Goal: Feedback & Contribution: Contribute content

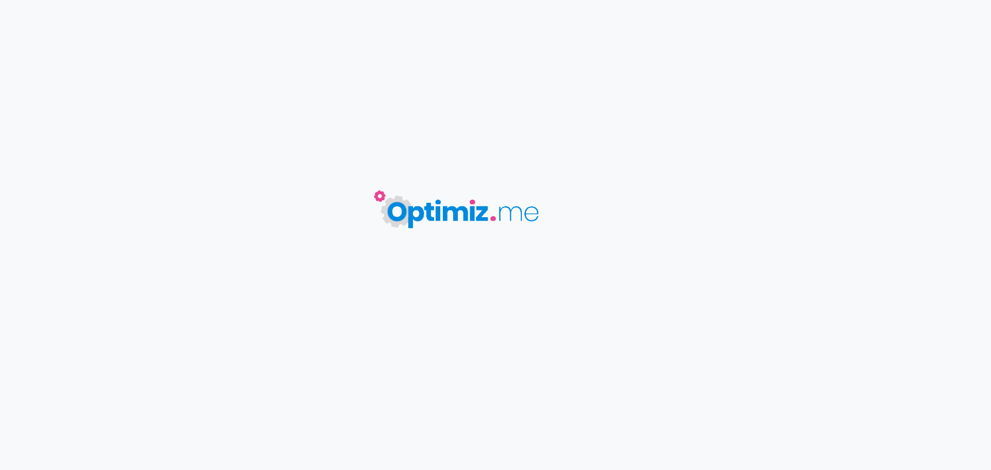
type input "Devenir Point Relais fleuriste"
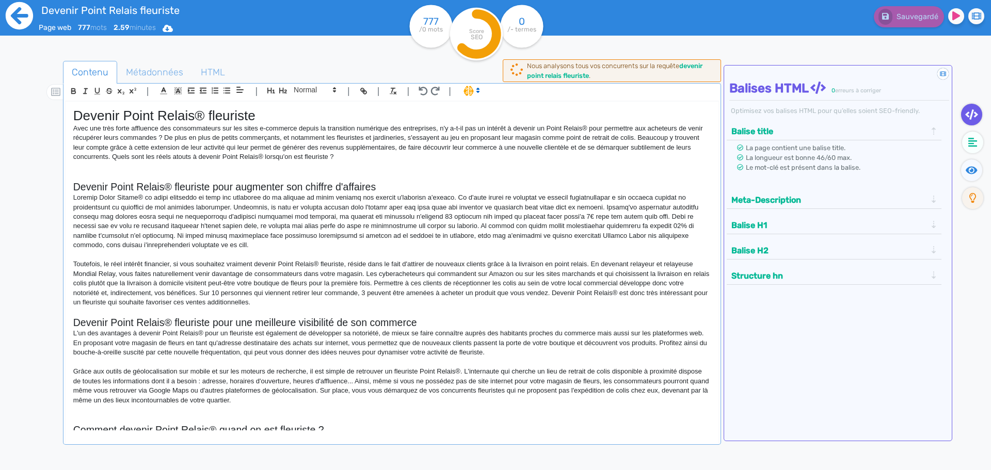
click at [18, 13] on icon at bounding box center [19, 16] width 28 height 28
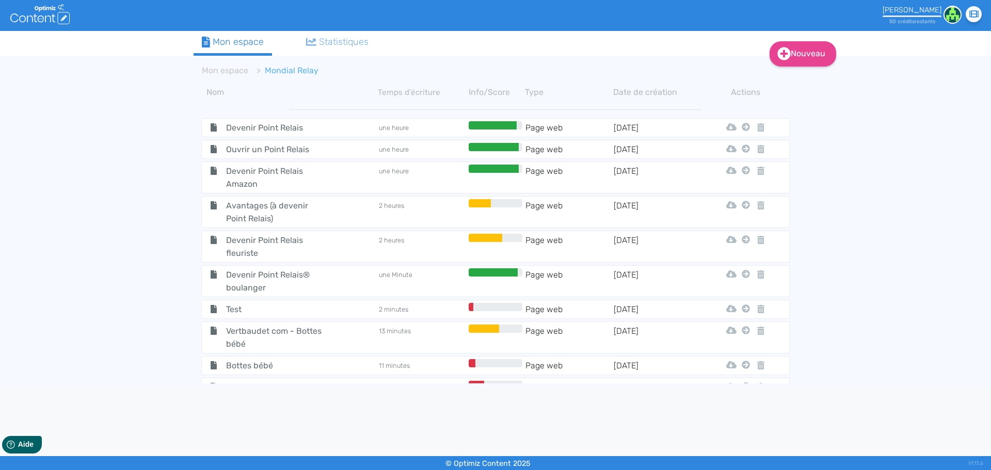
click at [141, 264] on div "Nouveau Contenu Dossier Mon espace Statistiques Mon espace Mondial Relay Nom Te…" at bounding box center [495, 209] width 991 height 357
click at [882, 339] on div "Nouveau Contenu Dossier Mon espace Statistiques Mon espace Mondial Relay Nom Te…" at bounding box center [495, 209] width 991 height 357
click at [879, 147] on div "Nouveau Contenu Dossier Mon espace Statistiques Mon espace Mondial Relay Nom Te…" at bounding box center [495, 209] width 991 height 357
click at [878, 203] on div "Nouveau Contenu Dossier Mon espace Statistiques Mon espace Mondial Relay Nom Te…" at bounding box center [495, 209] width 991 height 357
click at [872, 195] on div "Nouveau Contenu Dossier Mon espace Statistiques Mon espace Mondial Relay Nom Te…" at bounding box center [495, 209] width 991 height 357
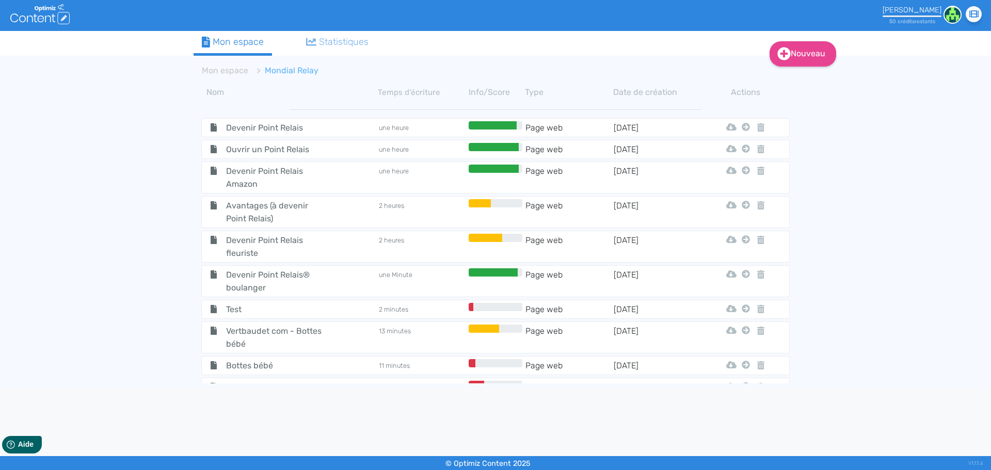
click at [894, 164] on div "Nouveau Contenu Dossier Mon espace Statistiques Mon espace Mondial Relay Nom Te…" at bounding box center [495, 209] width 991 height 357
click at [868, 96] on div "Nouveau Contenu Dossier Mon espace Statistiques Mon espace Mondial Relay Nom Te…" at bounding box center [495, 209] width 991 height 357
click at [782, 55] on icon at bounding box center [783, 53] width 13 height 13
click at [817, 80] on button "Contenu" at bounding box center [809, 80] width 83 height 17
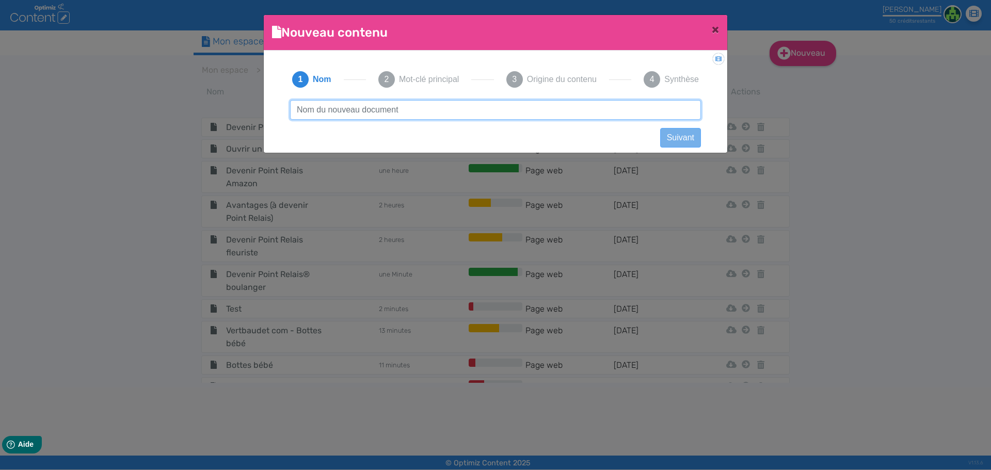
click at [402, 112] on input "text" at bounding box center [495, 110] width 411 height 20
type input "Bouygues - Immobilier neuf Dunkerque"
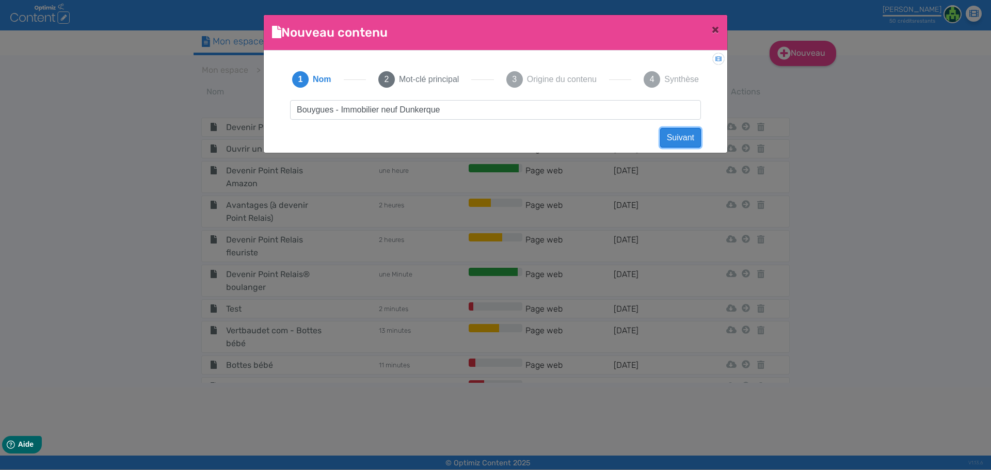
click at [700, 136] on button "Suivant" at bounding box center [680, 138] width 41 height 20
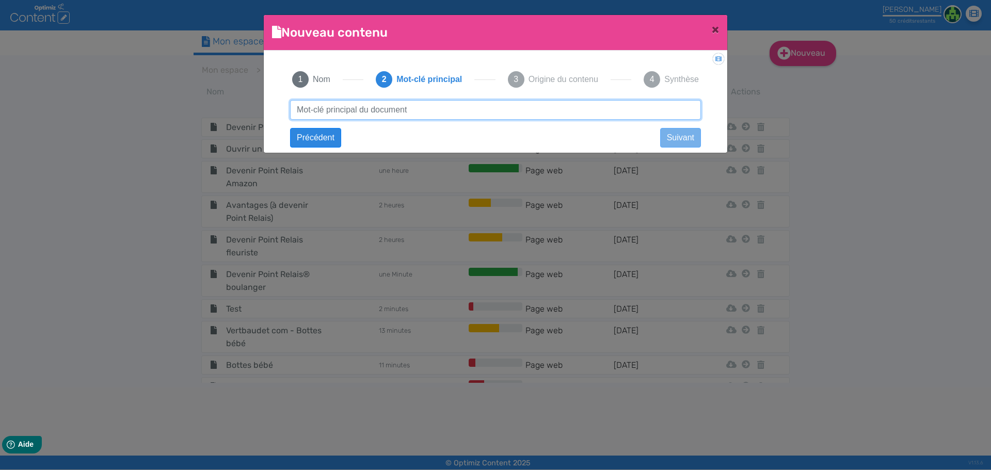
click at [415, 114] on input "text" at bounding box center [495, 110] width 411 height 20
type input "immobilier neuf dunkerque"
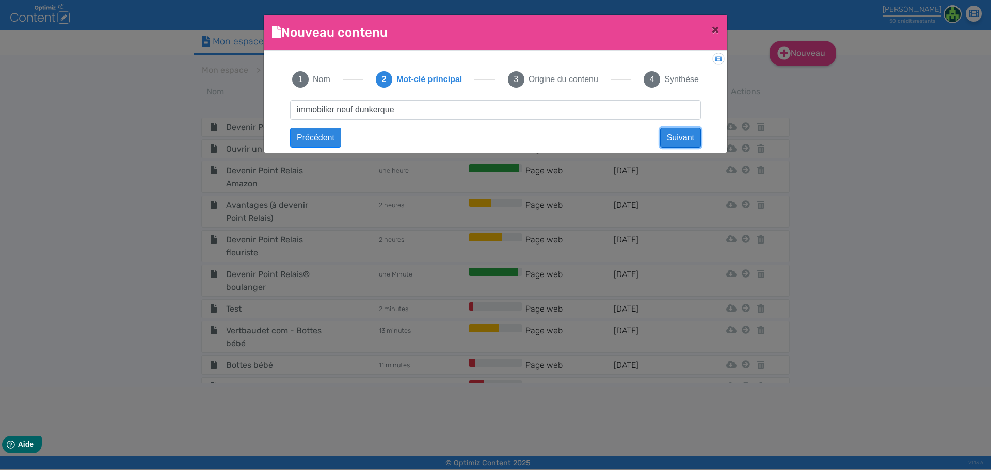
click at [678, 134] on button "Suivant" at bounding box center [680, 138] width 41 height 20
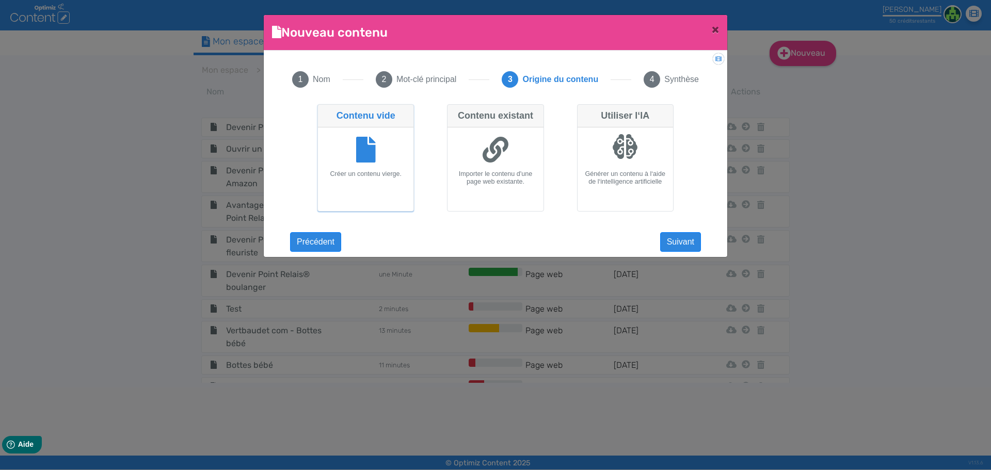
click at [486, 165] on div at bounding box center [494, 151] width 87 height 39
click at [453, 111] on input "Contenu existant Importer le contenu d'une page web existante." at bounding box center [450, 107] width 7 height 7
radio input "true"
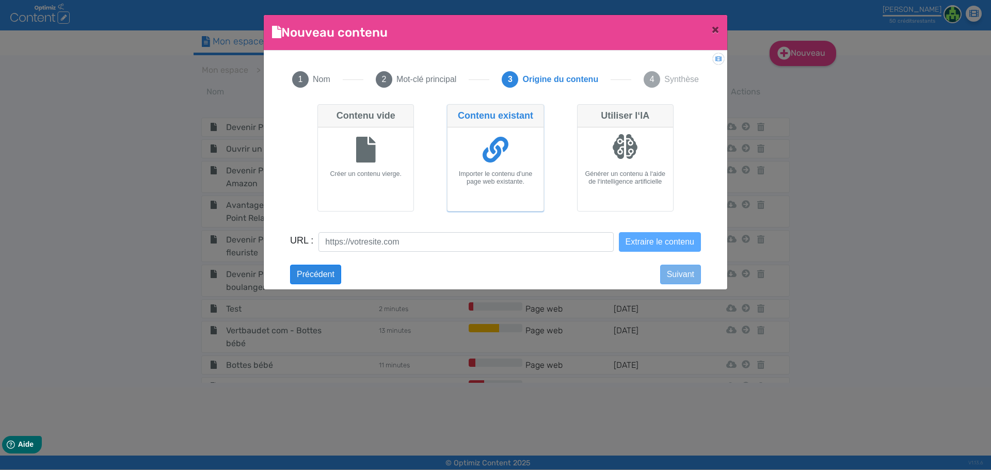
click at [383, 153] on div at bounding box center [365, 151] width 87 height 39
click at [324, 111] on input "Contenu vide Créer un contenu vierge." at bounding box center [320, 107] width 7 height 7
radio input "true"
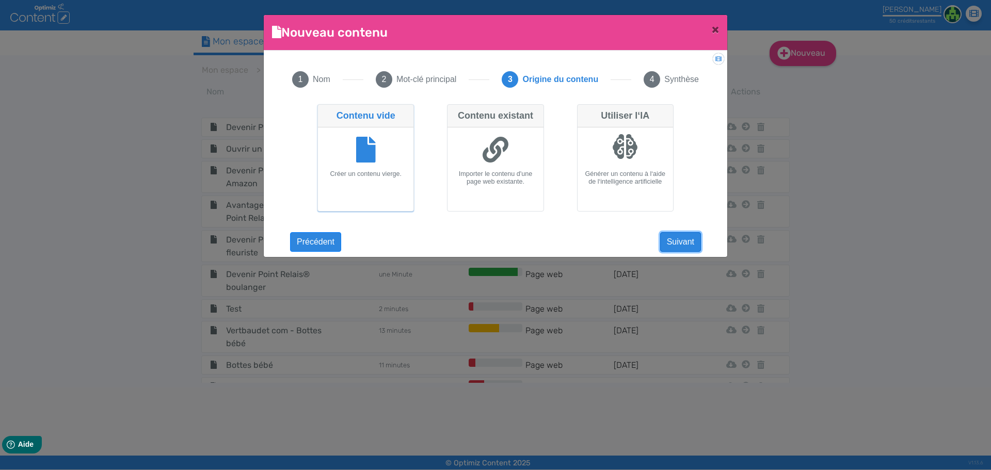
click at [687, 241] on button "Suivant" at bounding box center [680, 242] width 41 height 20
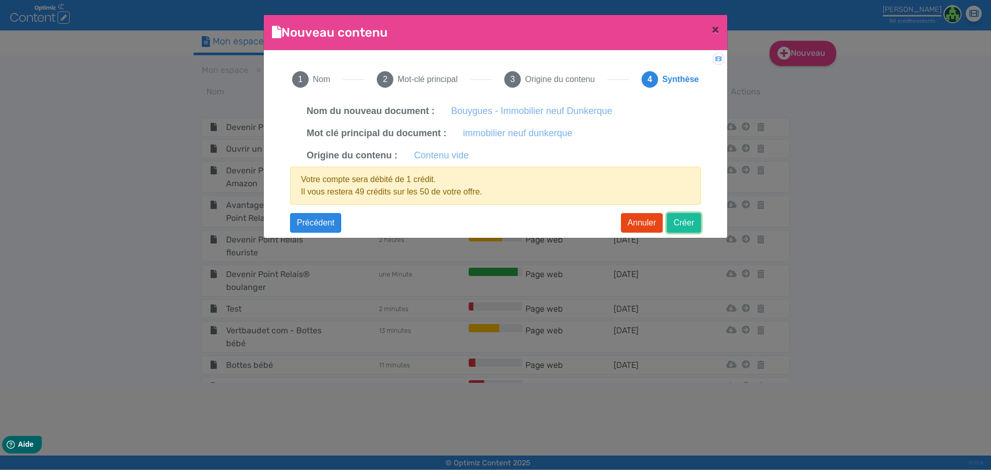
click at [675, 224] on button "Créer" at bounding box center [684, 223] width 34 height 20
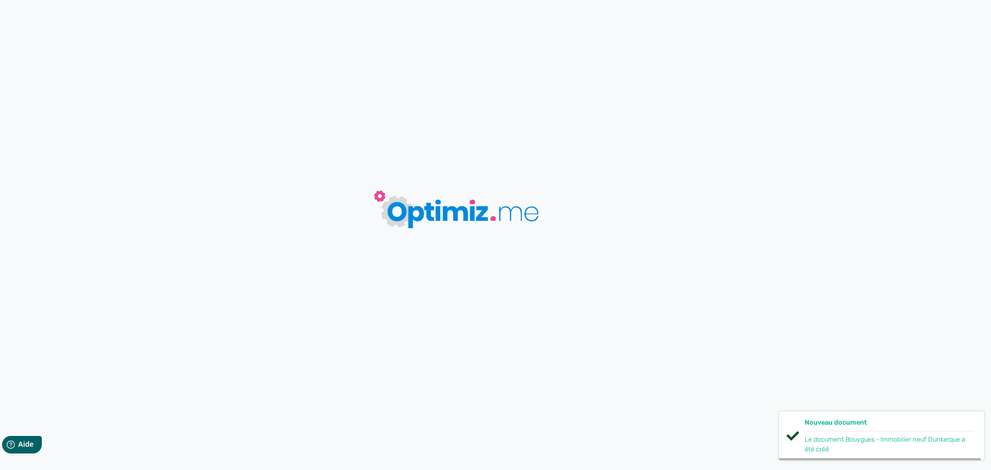
type input "Bouygues - Immobilier neuf Dunkerque"
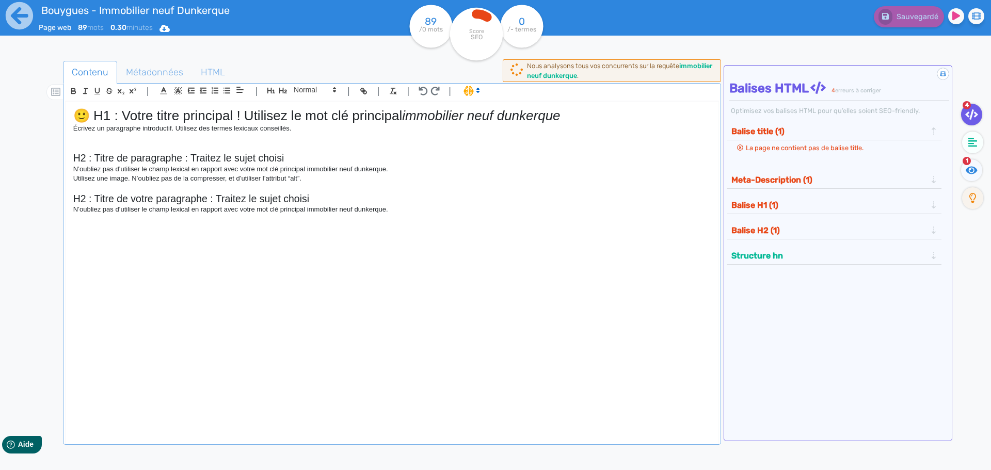
click at [432, 204] on h2 "H2 : Titre de votre paragraphe : Traitez le sujet choisi" at bounding box center [391, 199] width 637 height 12
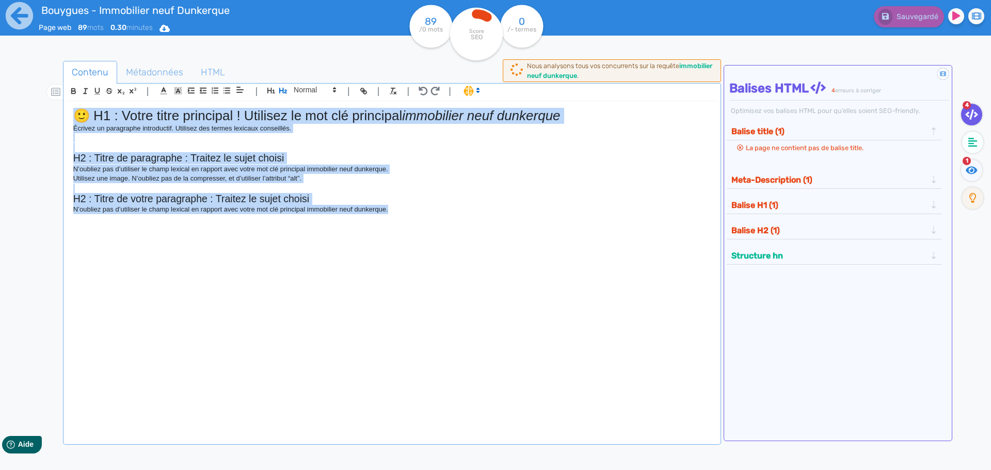
drag, startPoint x: 416, startPoint y: 211, endPoint x: 0, endPoint y: 75, distance: 437.4
click at [0, 75] on div "Bouygues - Immobilier neuf Dunkerque Page web 89 mots 0.30 minutes Html Pdf Wor…" at bounding box center [495, 267] width 991 height 535
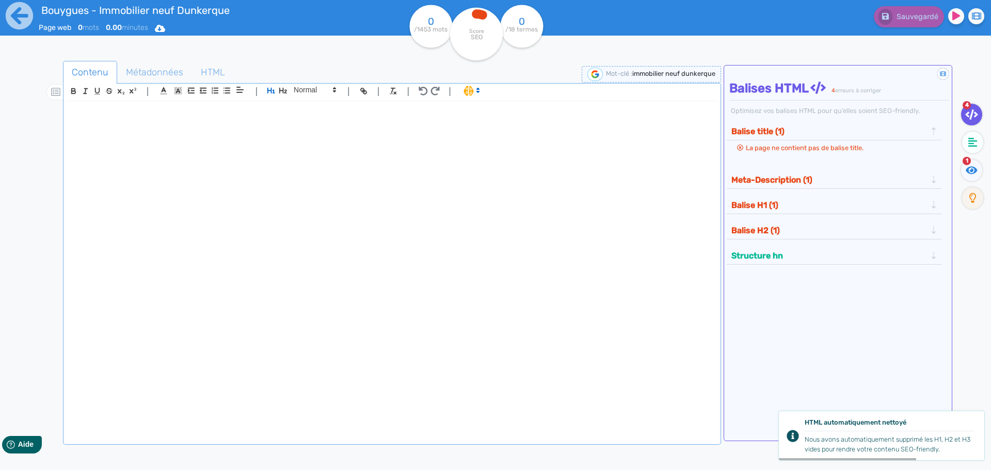
drag, startPoint x: 265, startPoint y: 266, endPoint x: 260, endPoint y: 265, distance: 5.2
click at [260, 265] on div at bounding box center [392, 266] width 653 height 329
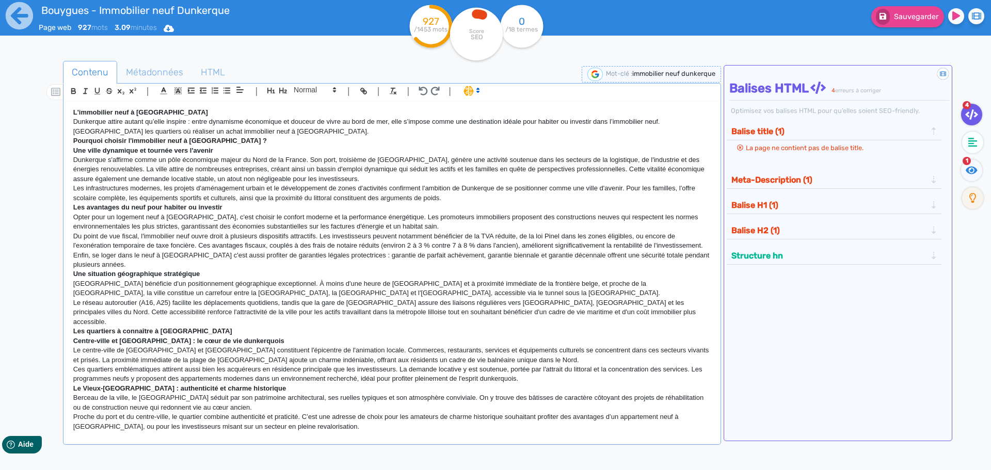
click at [75, 111] on strong "L'immobilier neuf à [GEOGRAPHIC_DATA]" at bounding box center [140, 112] width 135 height 8
click at [72, 119] on div "L'immobilier neuf à [GEOGRAPHIC_DATA] [GEOGRAPHIC_DATA] attire autant qu’elle i…" at bounding box center [392, 266] width 653 height 329
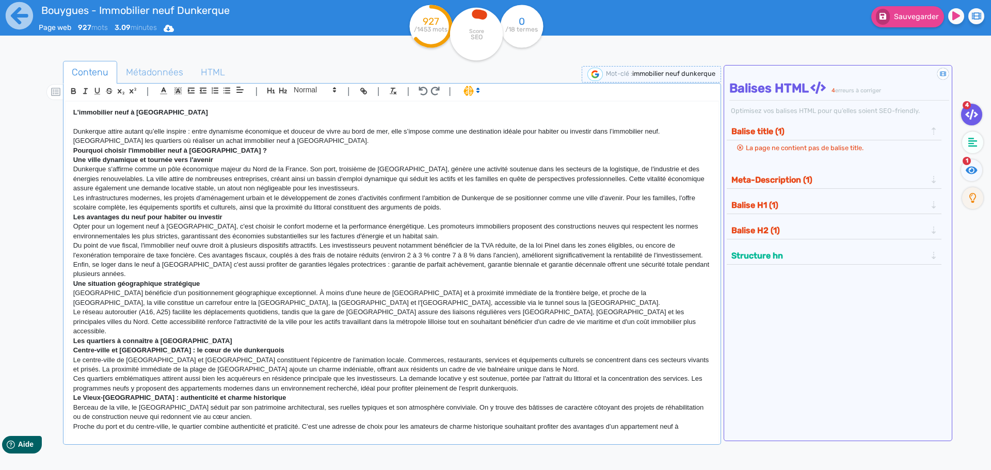
click at [265, 136] on p "Dunkerque attire autant qu’elle inspire : entre dynamisme économique et douceur…" at bounding box center [391, 136] width 637 height 19
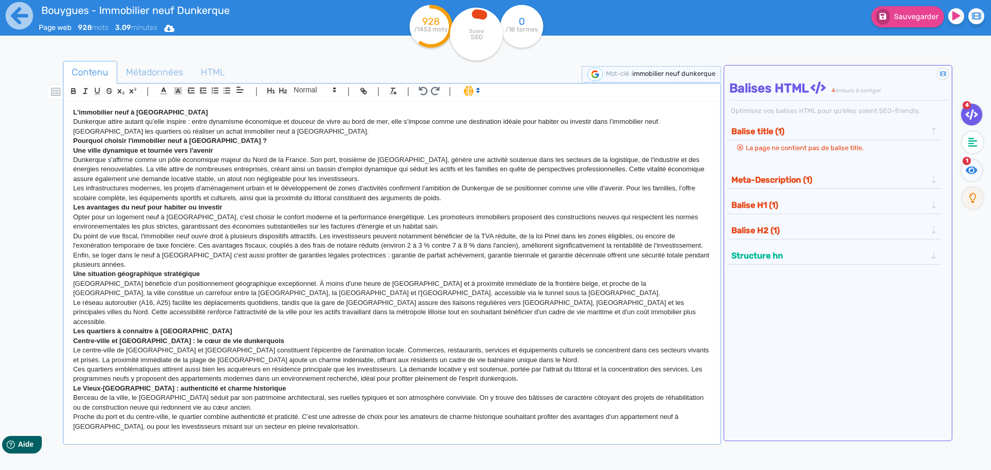
click at [271, 130] on p "Dunkerque attire autant qu’elle inspire : entre dynamisme économique et douceur…" at bounding box center [391, 126] width 637 height 19
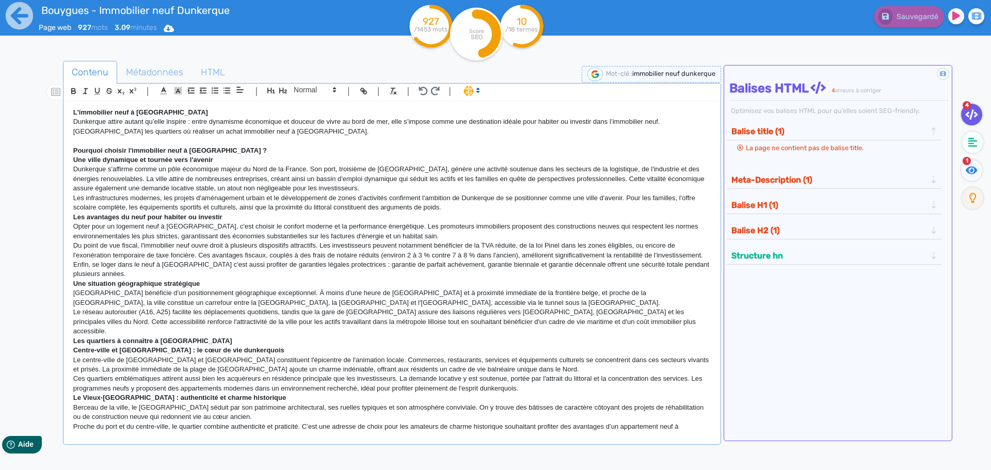
click at [239, 147] on p "Pourquoi choisir l'immobilier neuf à [GEOGRAPHIC_DATA] ?" at bounding box center [391, 150] width 637 height 9
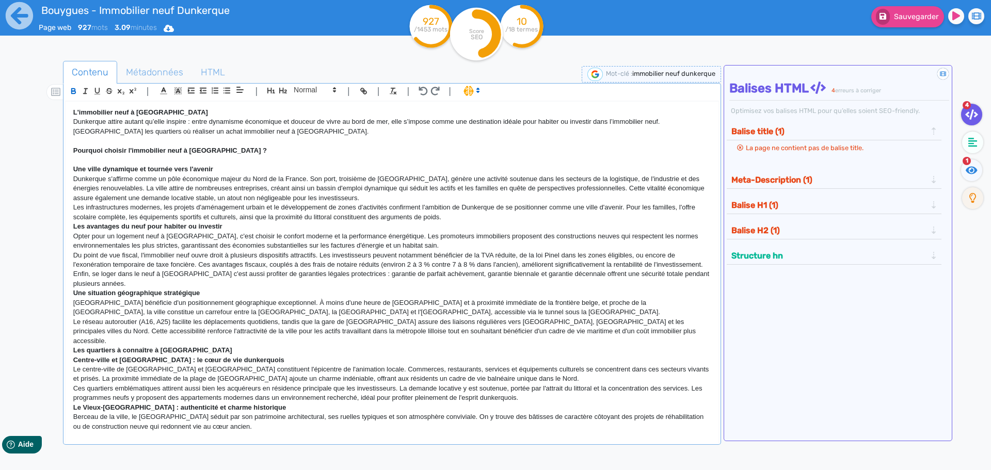
click at [220, 165] on p "Une ville dynamique et tournée vers l'avenir" at bounding box center [391, 169] width 637 height 9
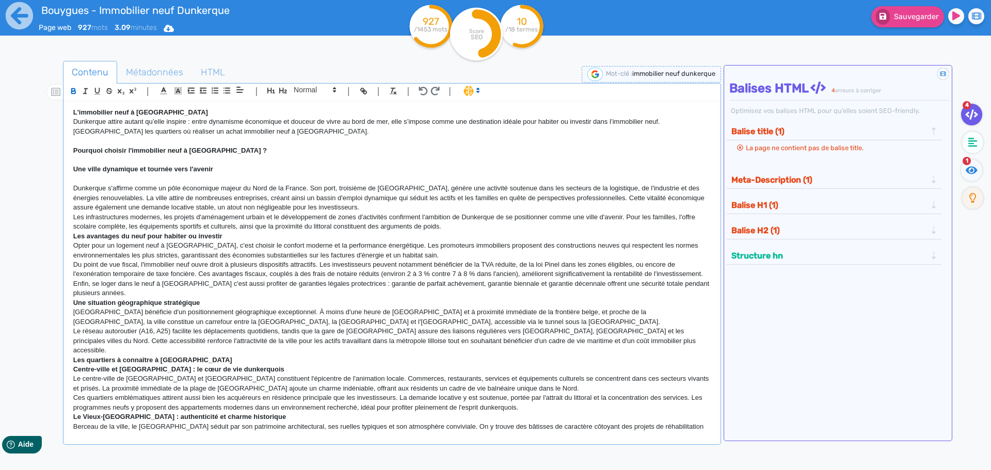
click at [458, 227] on p "Les infrastructures modernes, les projets d'aménagement urbain et le développem…" at bounding box center [391, 222] width 637 height 19
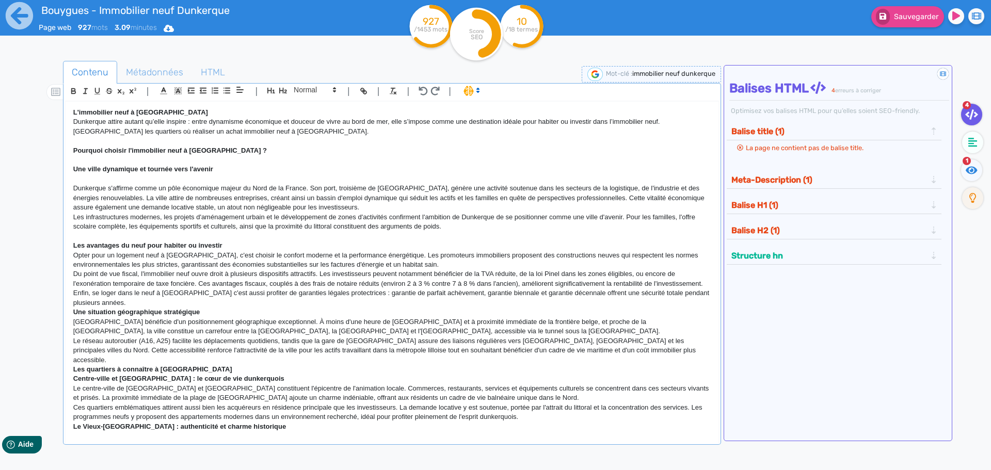
click at [272, 241] on p "Les avantages du neuf pour habiter ou investir" at bounding box center [391, 245] width 637 height 9
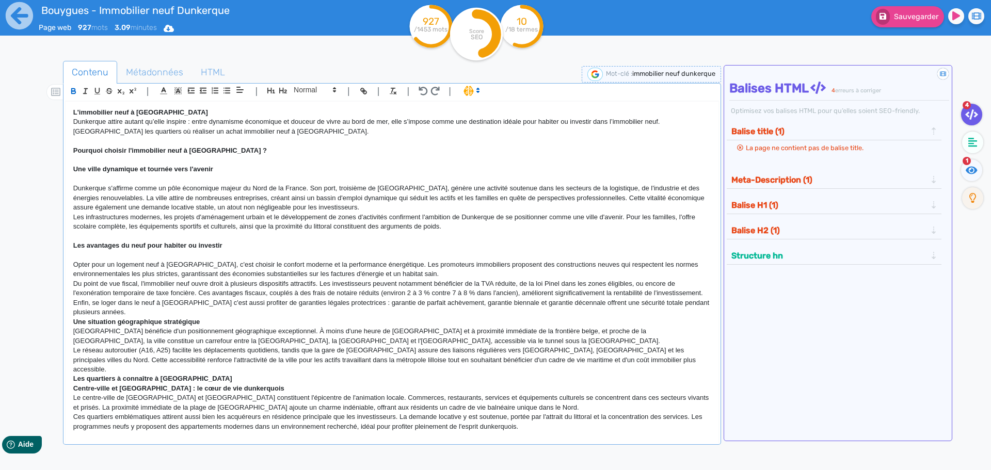
click at [202, 327] on p "Une situation géographique stratégique" at bounding box center [391, 321] width 637 height 9
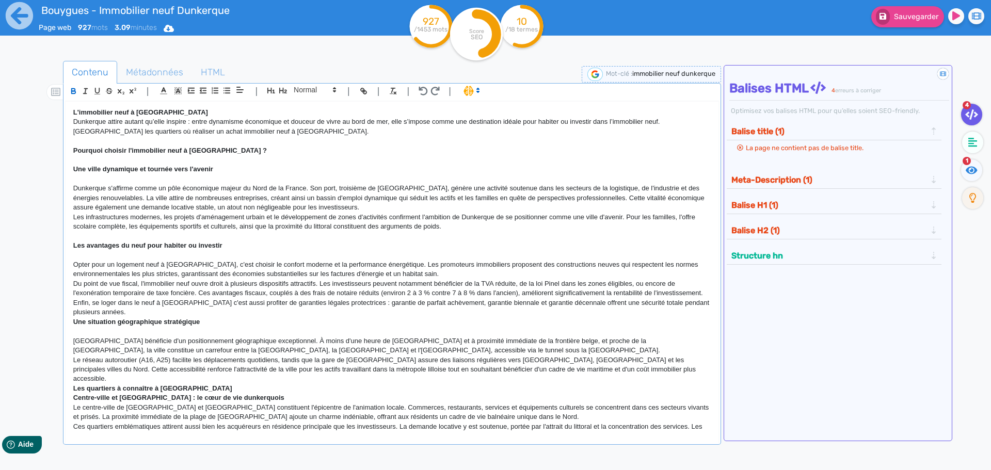
scroll to position [103, 0]
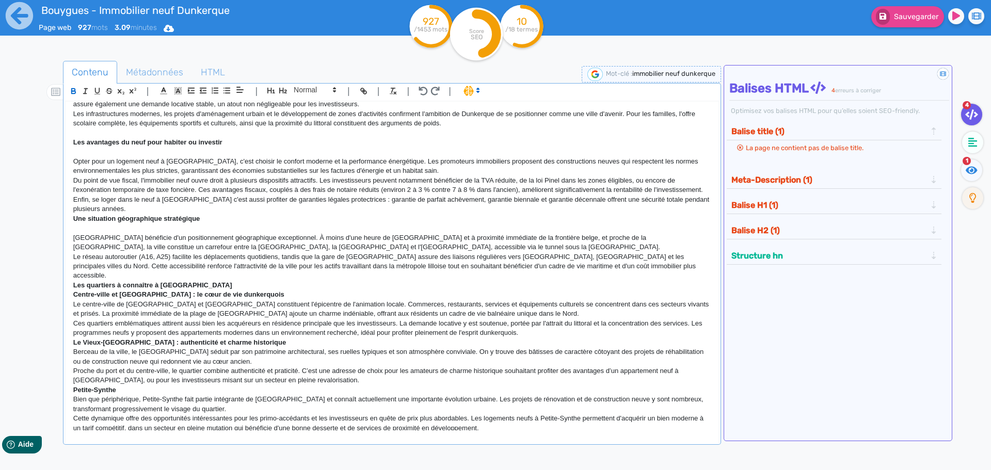
click at [589, 276] on p "Le réseau autoroutier (A16, A25) facilite les déplacements quotidiens, tandis q…" at bounding box center [391, 266] width 637 height 28
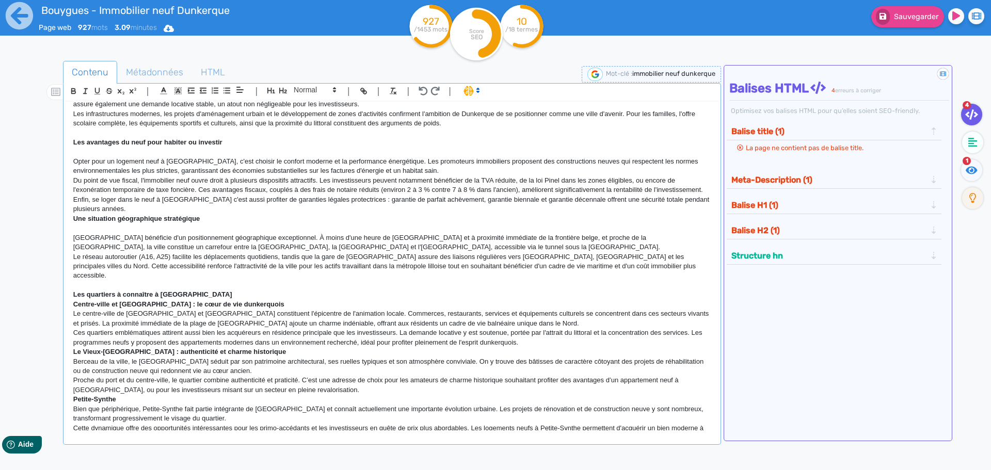
click at [233, 290] on p "Les quartiers à connaître à [GEOGRAPHIC_DATA]" at bounding box center [391, 294] width 637 height 9
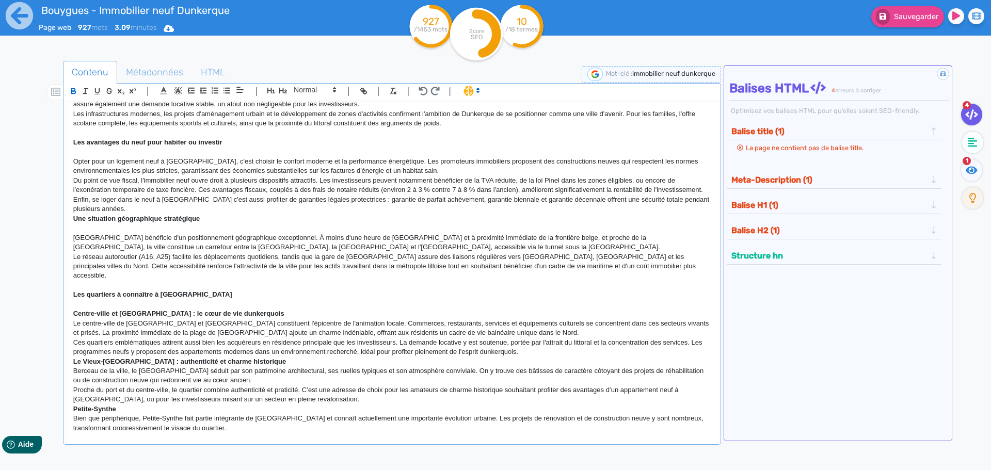
click at [269, 309] on p "Centre-ville et [GEOGRAPHIC_DATA] : le cœur de vie dunkerquois" at bounding box center [391, 313] width 637 height 9
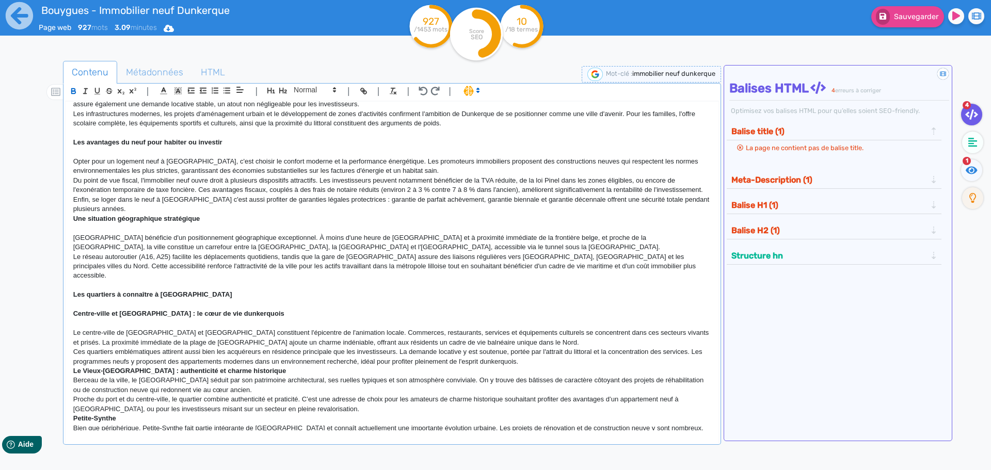
click at [525, 359] on p "Ces quartiers emblématiques attirent aussi bien les acquéreurs en résidence pri…" at bounding box center [391, 356] width 637 height 19
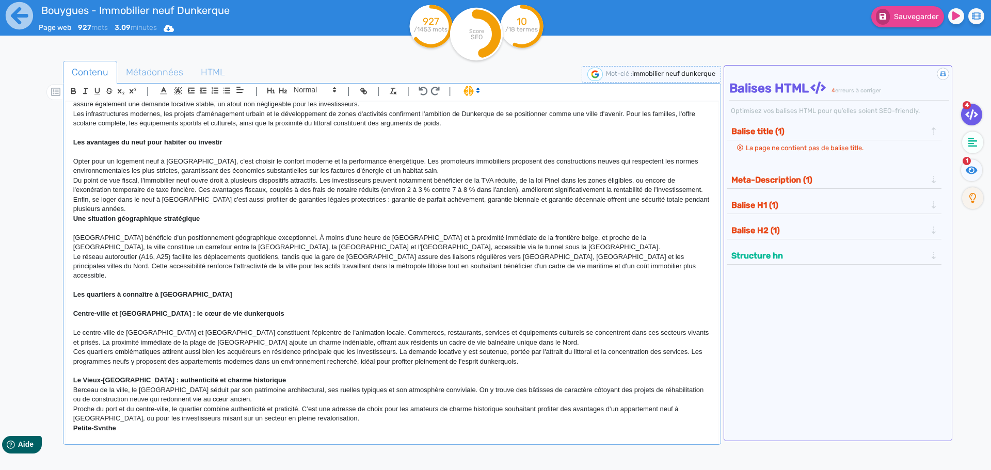
click at [257, 382] on p "Le Vieux-[GEOGRAPHIC_DATA] : authenticité et charme historique" at bounding box center [391, 380] width 637 height 9
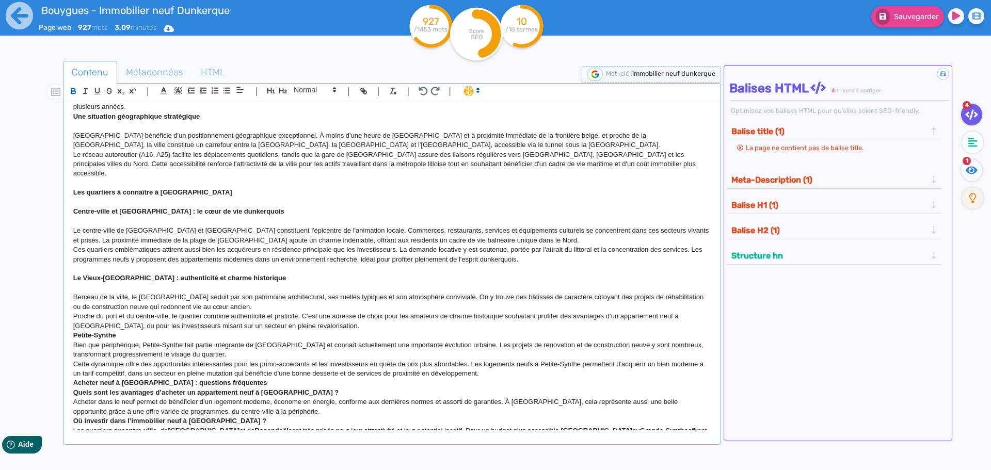
scroll to position [206, 0]
click at [333, 327] on p "Proche du port et du centre-ville, le quartier combine authenticité et praticit…" at bounding box center [391, 320] width 637 height 19
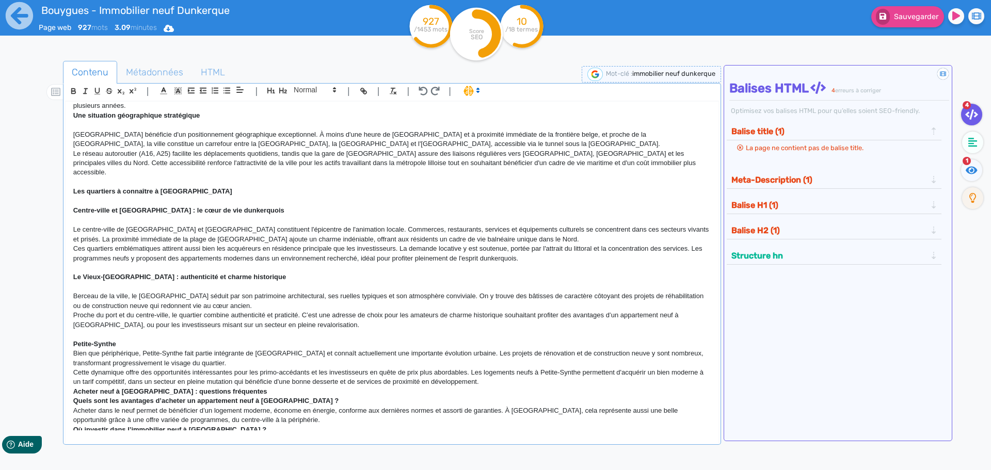
click at [151, 345] on p "Petite-Synthe" at bounding box center [391, 343] width 637 height 9
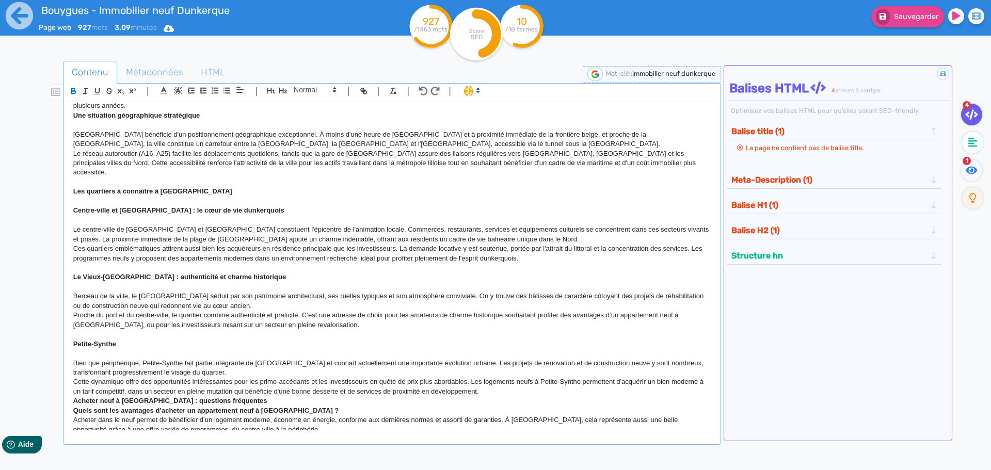
click at [494, 391] on p "Cette dynamique offre des opportunités intéressantes pour les primo-accédants e…" at bounding box center [391, 386] width 637 height 19
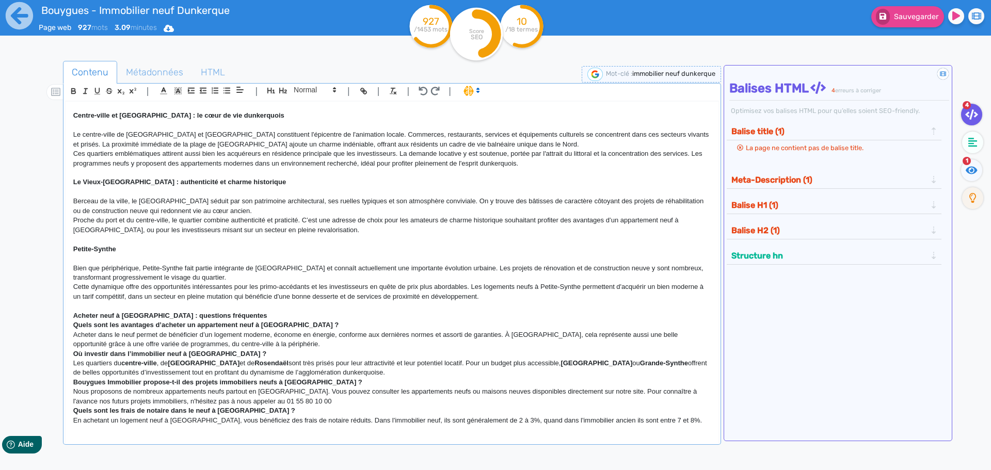
scroll to position [302, 0]
click at [238, 314] on p "Acheter neuf à [GEOGRAPHIC_DATA] : questions fréquentes" at bounding box center [391, 315] width 637 height 9
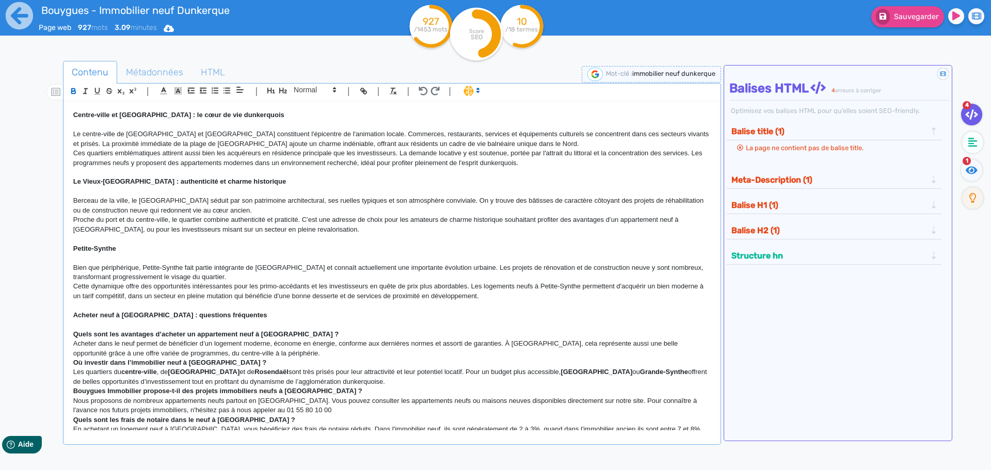
click at [312, 332] on p "Quels sont les avantages d’acheter un appartement neuf à [GEOGRAPHIC_DATA] ?" at bounding box center [391, 334] width 637 height 9
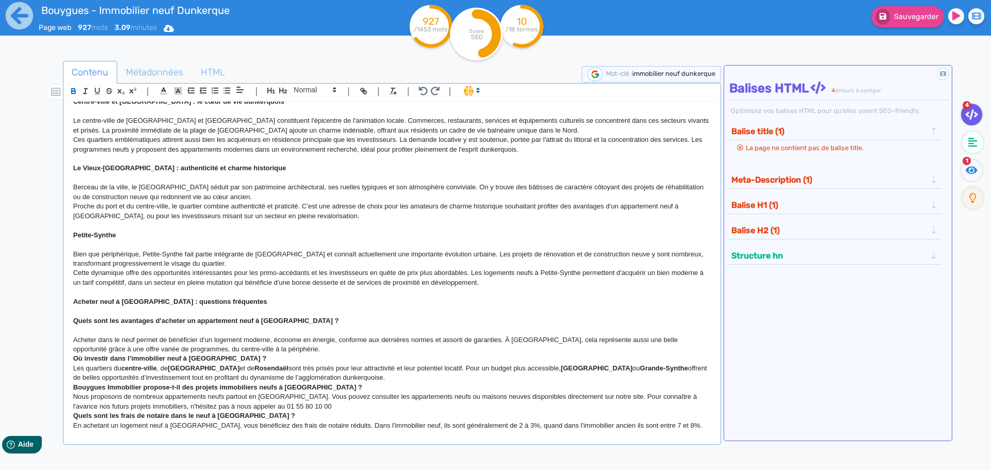
scroll to position [321, 0]
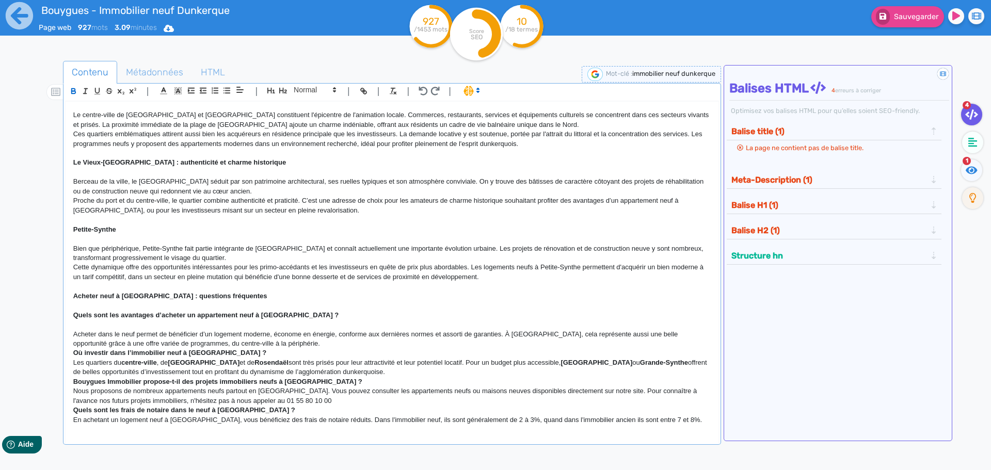
click at [263, 340] on p "Acheter dans le neuf permet de bénéficier d’un logement moderne, économe en éne…" at bounding box center [391, 339] width 637 height 19
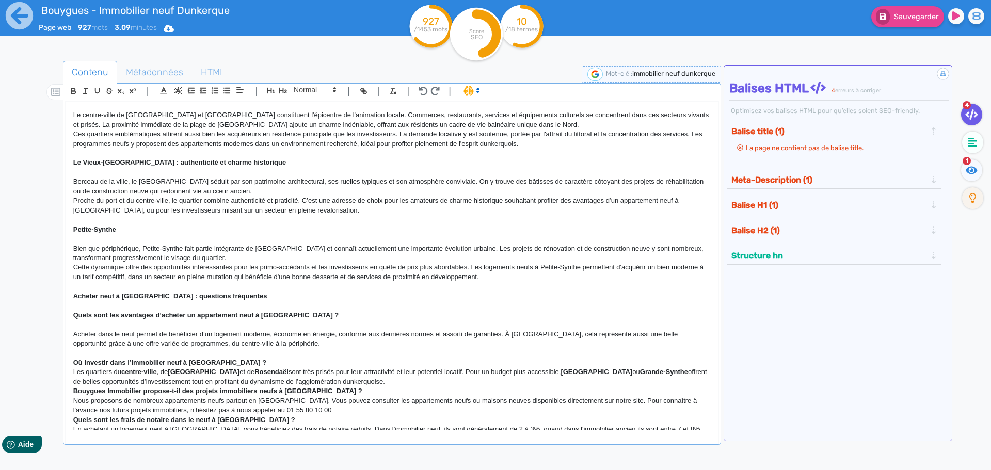
click at [233, 361] on p "Où investir dans l’immobilier neuf à [GEOGRAPHIC_DATA] ?" at bounding box center [391, 362] width 637 height 9
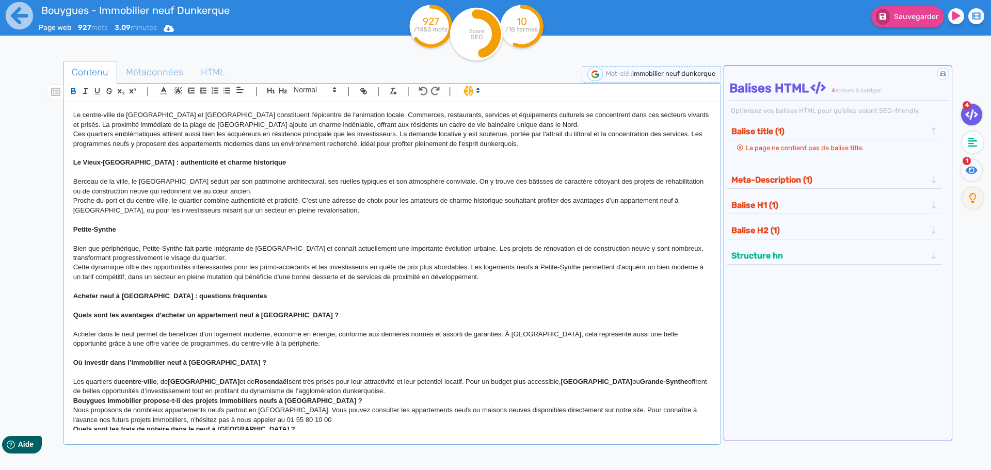
click at [381, 391] on p "Les quartiers du centre-ville , de [GEOGRAPHIC_DATA] et de [GEOGRAPHIC_DATA] so…" at bounding box center [391, 386] width 637 height 19
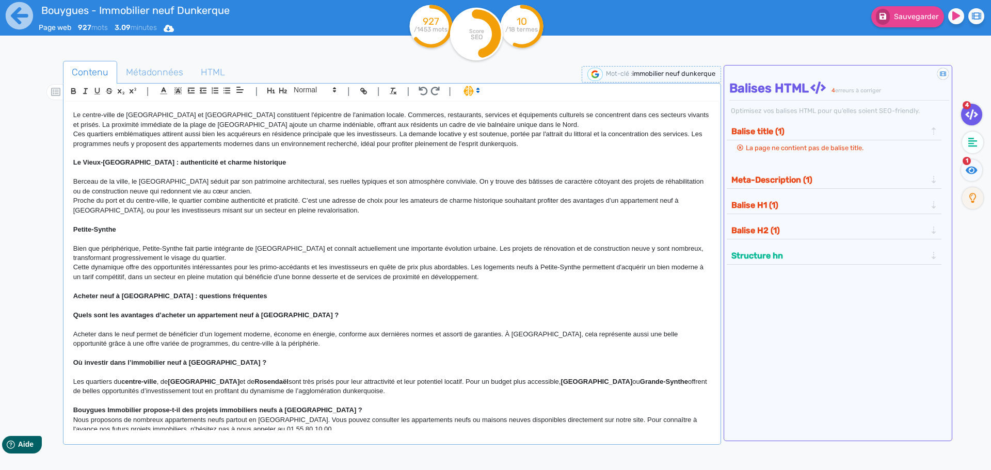
scroll to position [350, 0]
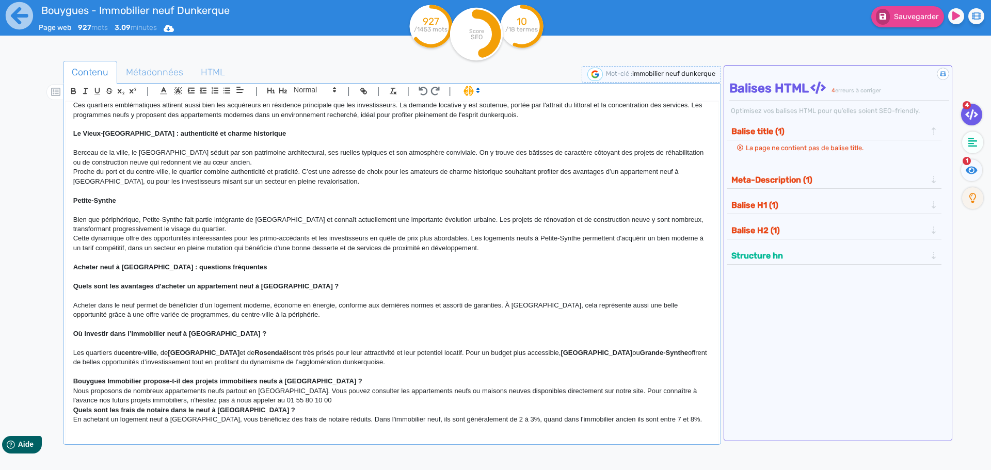
click at [332, 381] on p "Bouygues Immobilier propose-t-il des projets immobiliers neufs à [GEOGRAPHIC_DA…" at bounding box center [391, 381] width 637 height 9
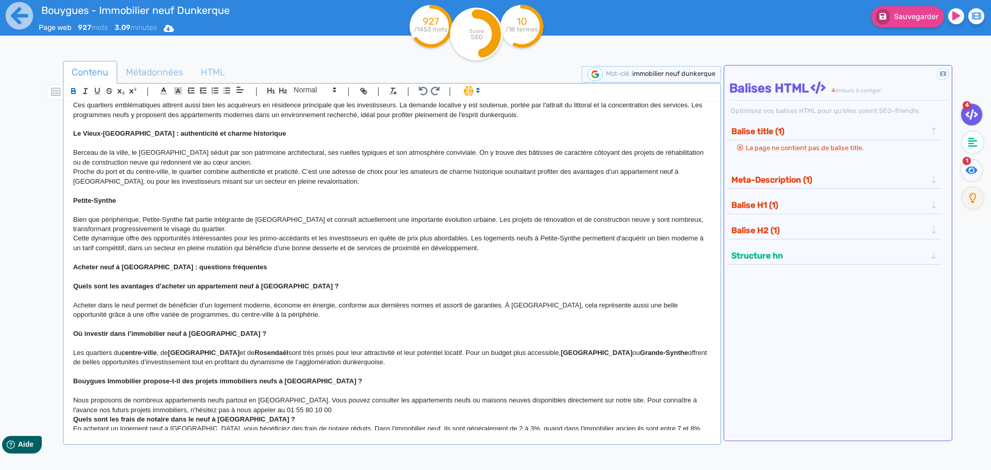
scroll to position [359, 0]
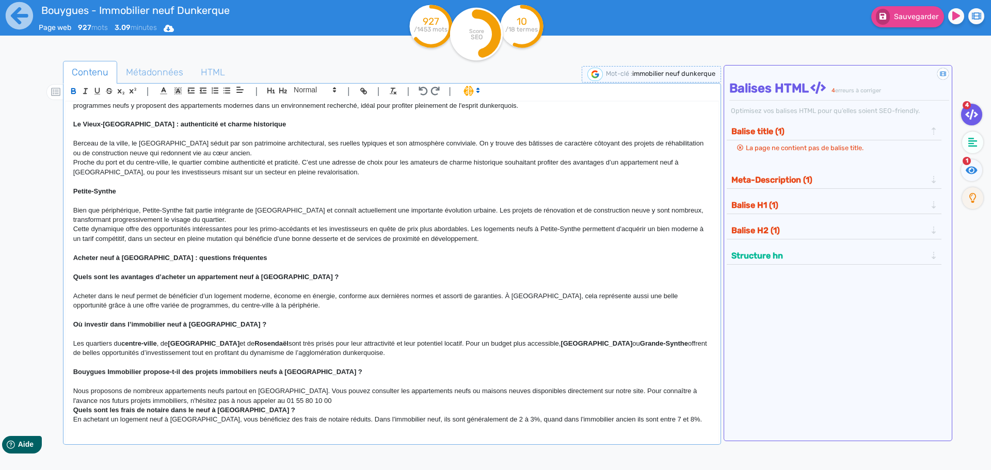
click at [301, 400] on p "Nous proposons de nombreux appartements neufs partout en [GEOGRAPHIC_DATA]. Vou…" at bounding box center [391, 395] width 637 height 19
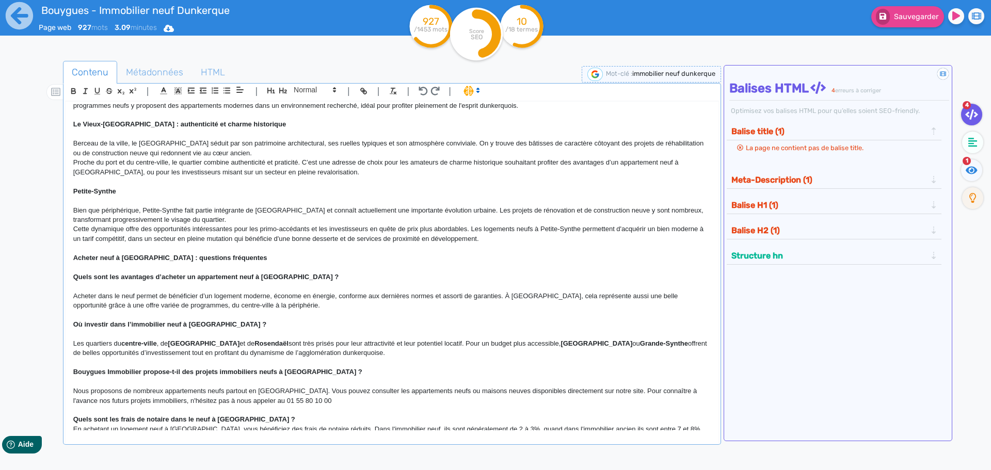
click at [278, 420] on p "Quels sont les frais de notaire dans le neuf à [GEOGRAPHIC_DATA] ?" at bounding box center [391, 419] width 637 height 9
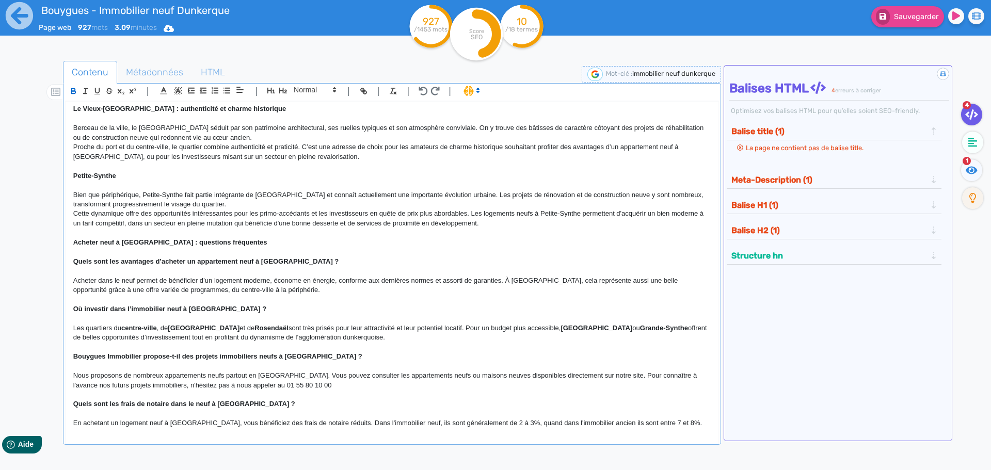
scroll to position [378, 0]
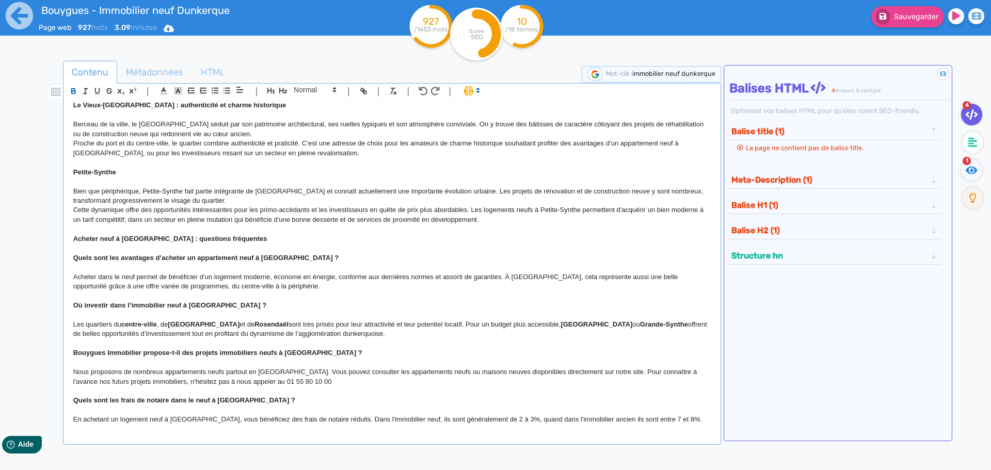
click at [684, 419] on p "En achetant un logement neuf à [GEOGRAPHIC_DATA], vous bénéficiez des frais de …" at bounding box center [391, 419] width 637 height 9
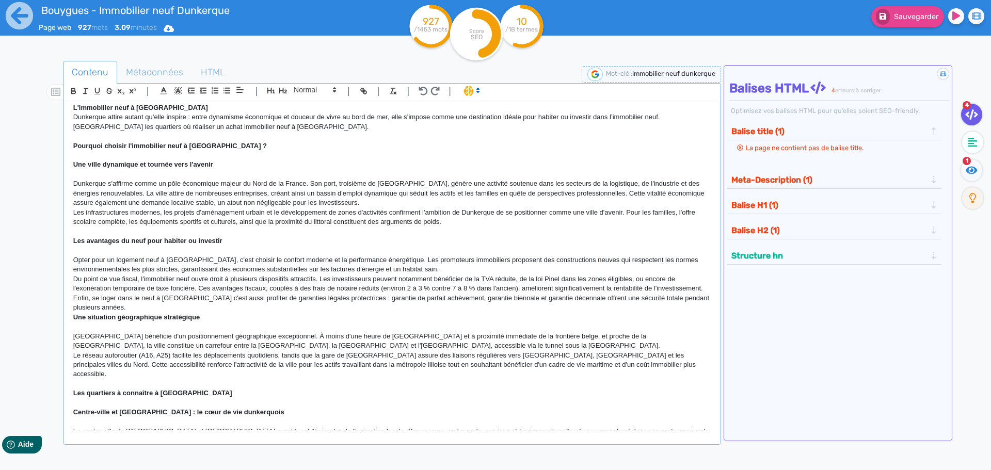
scroll to position [0, 0]
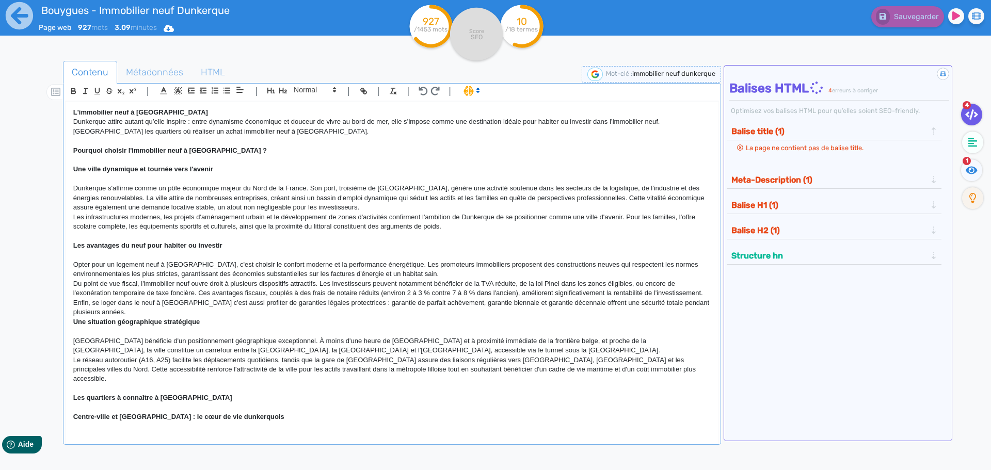
click at [74, 110] on strong "L'immobilier neuf à [GEOGRAPHIC_DATA]" at bounding box center [140, 112] width 135 height 8
click at [71, 121] on div "L'immobilier neuf à [GEOGRAPHIC_DATA] [GEOGRAPHIC_DATA] attire autant qu’elle i…" at bounding box center [392, 266] width 653 height 329
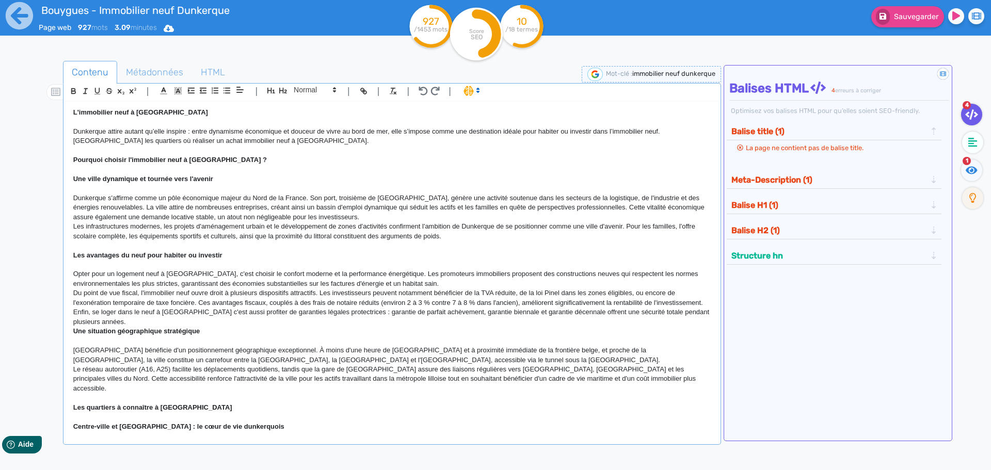
click at [191, 104] on div "L'immobilier neuf à [GEOGRAPHIC_DATA] [GEOGRAPHIC_DATA] attire autant qu’elle i…" at bounding box center [392, 266] width 653 height 329
drag, startPoint x: 72, startPoint y: 112, endPoint x: 184, endPoint y: 110, distance: 112.0
click at [184, 110] on div "L'immobilier neuf à [GEOGRAPHIC_DATA] [GEOGRAPHIC_DATA] attire autant qu’elle i…" at bounding box center [392, 266] width 653 height 329
click at [74, 89] on icon "button" at bounding box center [73, 91] width 9 height 9
click at [269, 91] on icon "button" at bounding box center [271, 91] width 8 height 6
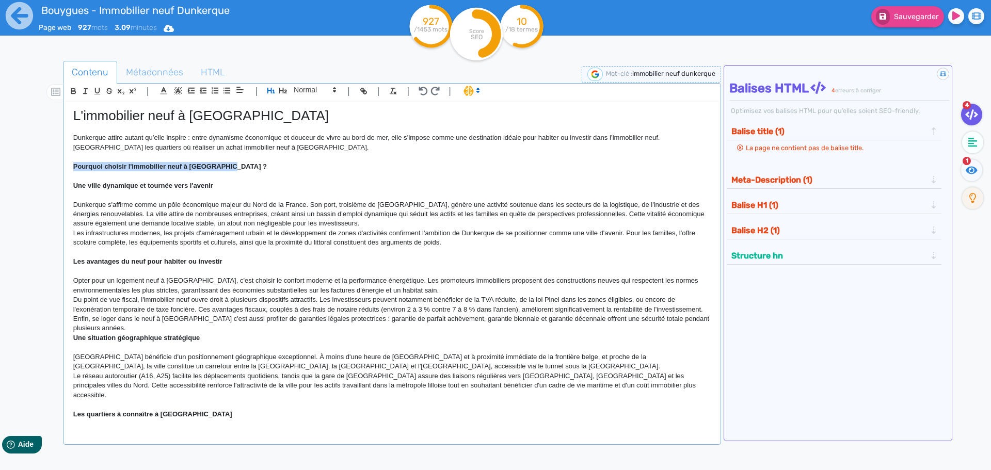
drag, startPoint x: 71, startPoint y: 166, endPoint x: 240, endPoint y: 165, distance: 169.2
click at [240, 165] on div "L'immobilier neuf à [GEOGRAPHIC_DATA] [GEOGRAPHIC_DATA] attire autant qu’elle i…" at bounding box center [392, 266] width 653 height 329
click at [70, 89] on icon "button" at bounding box center [73, 91] width 9 height 9
click at [283, 92] on icon "button" at bounding box center [283, 91] width 8 height 6
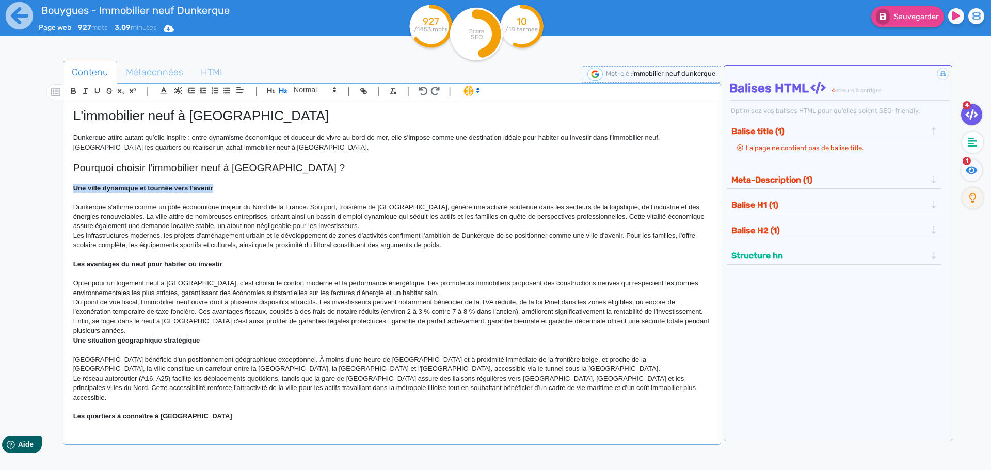
drag, startPoint x: 73, startPoint y: 188, endPoint x: 257, endPoint y: 188, distance: 184.2
click at [257, 188] on div "L'immobilier neuf à [GEOGRAPHIC_DATA] [GEOGRAPHIC_DATA] attire autant qu’elle i…" at bounding box center [392, 266] width 653 height 329
click at [72, 89] on icon "button" at bounding box center [73, 91] width 9 height 9
click at [307, 91] on span at bounding box center [314, 90] width 51 height 12
click at [306, 107] on span at bounding box center [314, 108] width 41 height 18
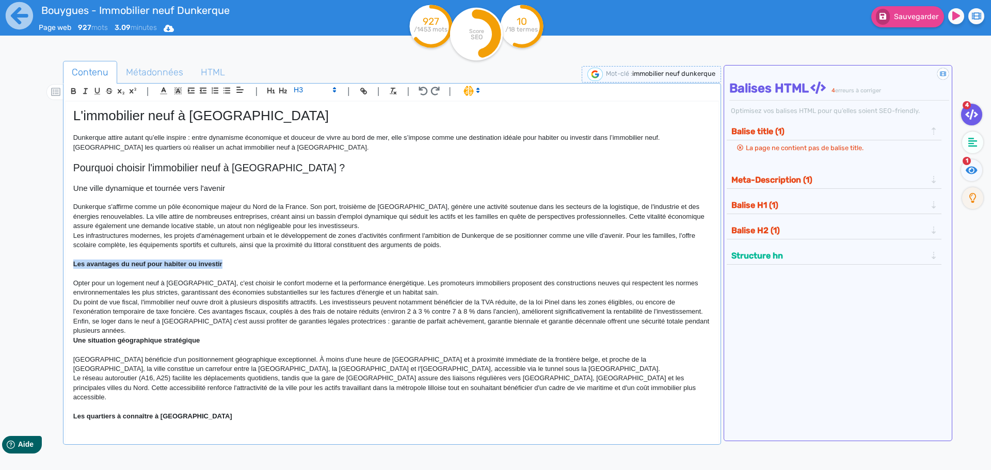
drag, startPoint x: 70, startPoint y: 264, endPoint x: 291, endPoint y: 262, distance: 221.8
click at [291, 262] on div "L'immobilier neuf à [GEOGRAPHIC_DATA] [GEOGRAPHIC_DATA] attire autant qu’elle i…" at bounding box center [392, 266] width 653 height 329
click at [73, 88] on icon "button" at bounding box center [73, 91] width 9 height 9
click at [303, 88] on span at bounding box center [314, 90] width 51 height 12
click at [310, 109] on span at bounding box center [314, 108] width 41 height 18
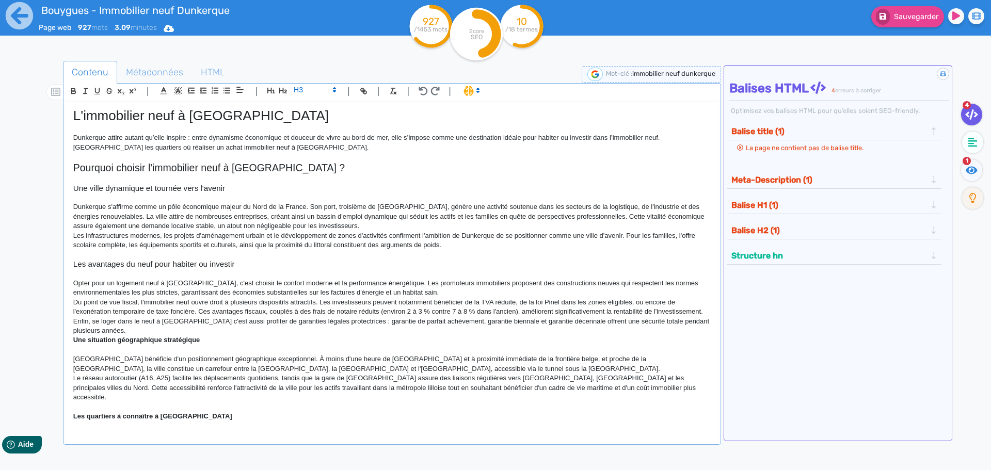
click at [102, 336] on p "Enfin, se loger dans le neuf à [GEOGRAPHIC_DATA] c'est aussi profiter de garant…" at bounding box center [391, 326] width 637 height 19
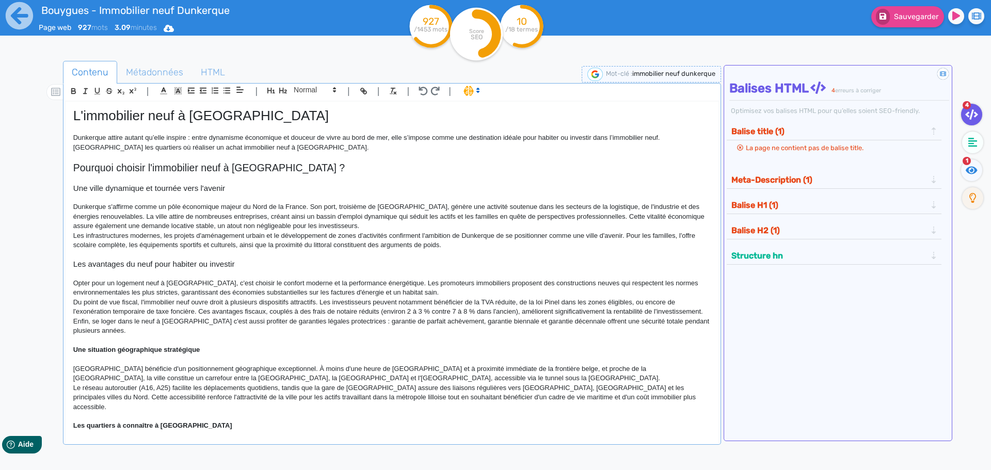
click at [73, 364] on p at bounding box center [391, 358] width 637 height 9
drag, startPoint x: 71, startPoint y: 358, endPoint x: 221, endPoint y: 357, distance: 150.6
click at [221, 357] on div "L'immobilier neuf à [GEOGRAPHIC_DATA] [GEOGRAPHIC_DATA] attire autant qu’elle i…" at bounding box center [392, 266] width 653 height 329
click at [73, 90] on icon "button" at bounding box center [73, 91] width 9 height 9
click at [315, 88] on span at bounding box center [314, 90] width 51 height 12
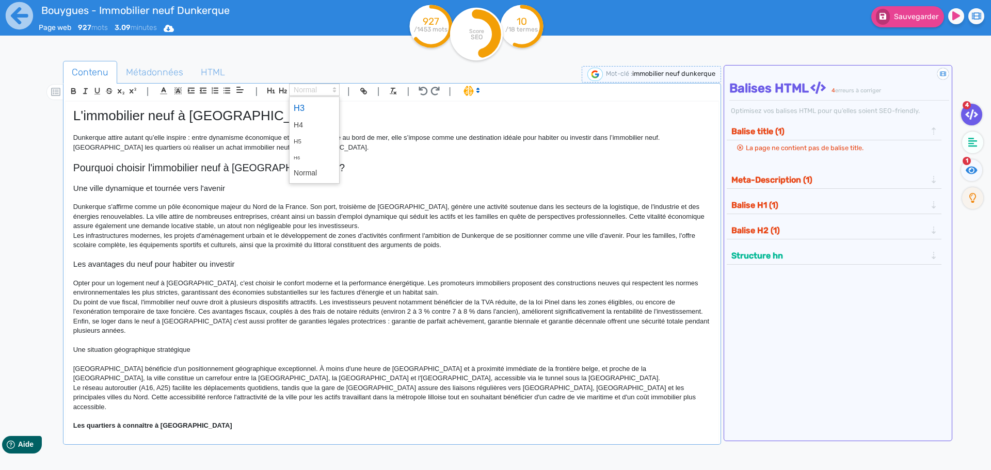
click at [310, 108] on span at bounding box center [314, 108] width 41 height 18
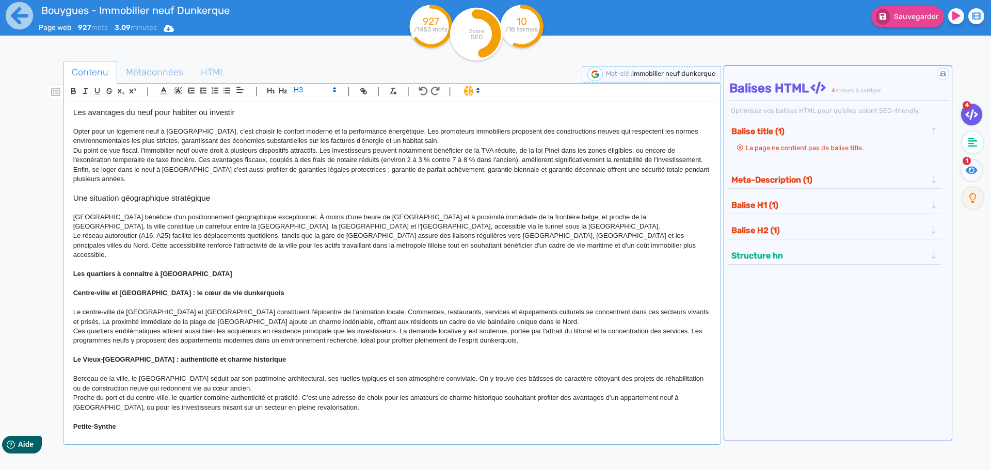
scroll to position [155, 0]
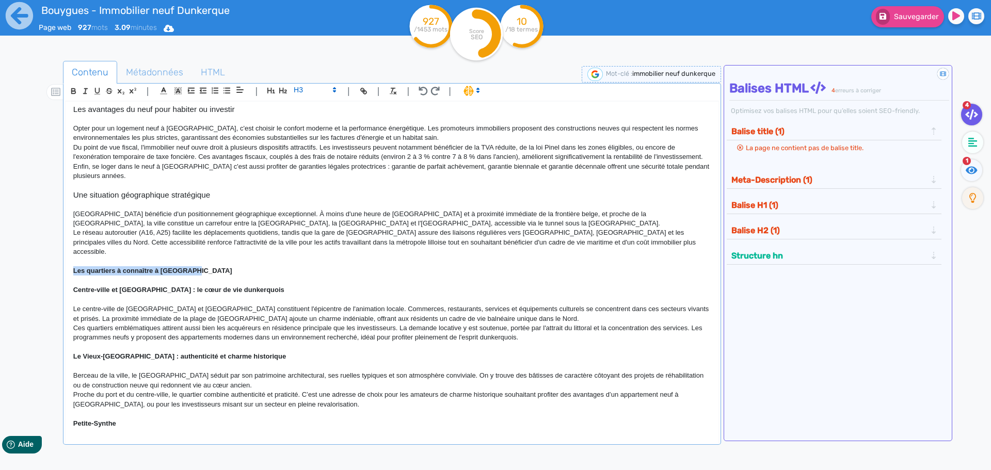
drag, startPoint x: 72, startPoint y: 270, endPoint x: 230, endPoint y: 274, distance: 157.9
click at [230, 274] on div "L'immobilier neuf à [GEOGRAPHIC_DATA] [GEOGRAPHIC_DATA] attire autant qu’elle i…" at bounding box center [392, 266] width 653 height 329
click at [74, 93] on icon "button" at bounding box center [73, 91] width 9 height 9
click at [287, 92] on icon "button" at bounding box center [283, 90] width 9 height 9
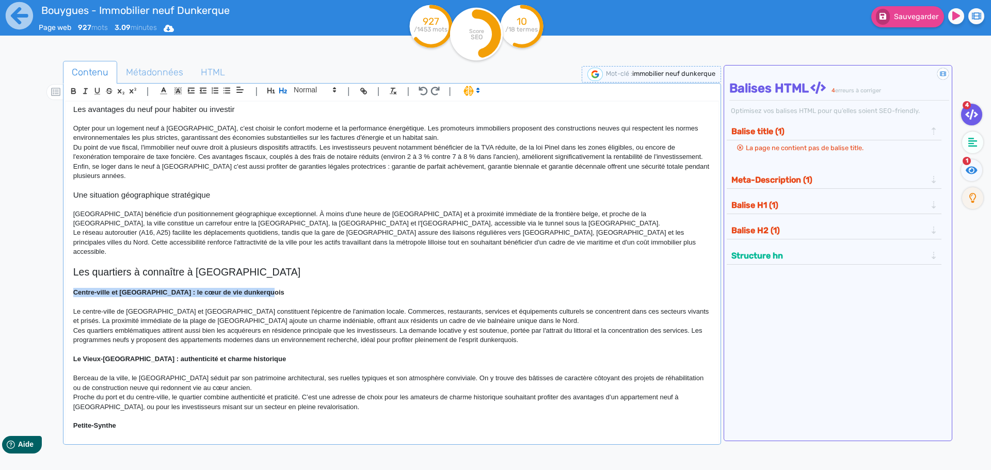
drag, startPoint x: 74, startPoint y: 292, endPoint x: 269, endPoint y: 295, distance: 194.5
click at [269, 295] on p "Centre-ville et [GEOGRAPHIC_DATA] : le cœur de vie dunkerquois" at bounding box center [391, 292] width 637 height 9
drag, startPoint x: 72, startPoint y: 89, endPoint x: 110, endPoint y: 101, distance: 40.5
click at [72, 89] on icon "button" at bounding box center [73, 90] width 4 height 3
click at [315, 93] on span at bounding box center [314, 90] width 51 height 12
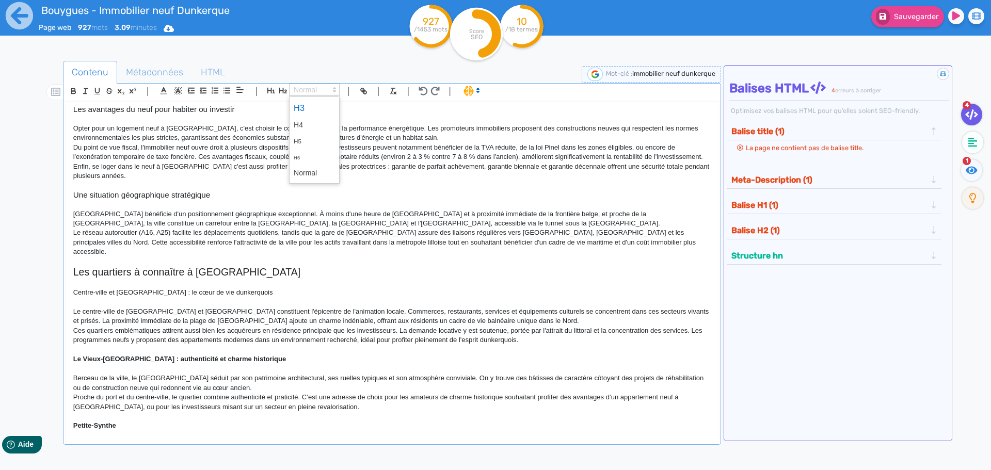
click at [316, 109] on span at bounding box center [314, 108] width 41 height 18
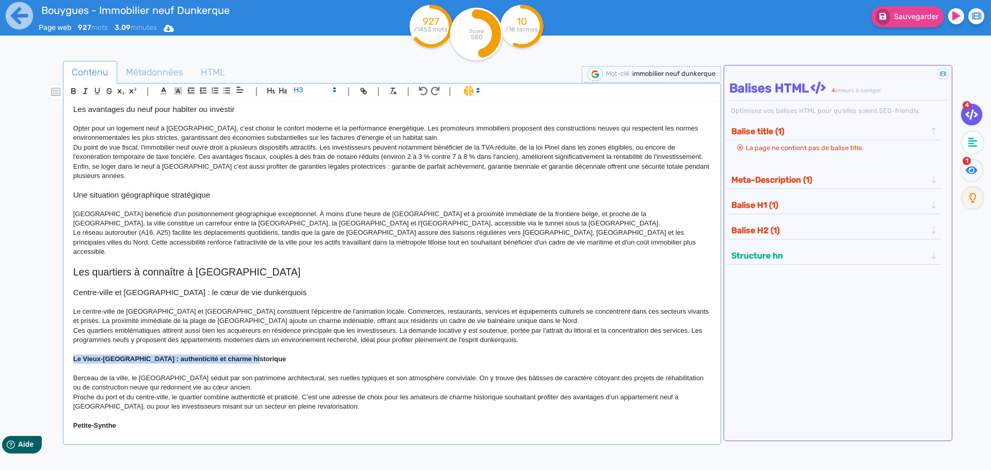
drag, startPoint x: 71, startPoint y: 359, endPoint x: 284, endPoint y: 359, distance: 213.6
click at [284, 359] on div "L'immobilier neuf à [GEOGRAPHIC_DATA] [GEOGRAPHIC_DATA] attire autant qu’elle i…" at bounding box center [392, 266] width 653 height 329
click at [71, 90] on icon "button" at bounding box center [73, 90] width 4 height 3
click at [311, 89] on span at bounding box center [314, 90] width 51 height 12
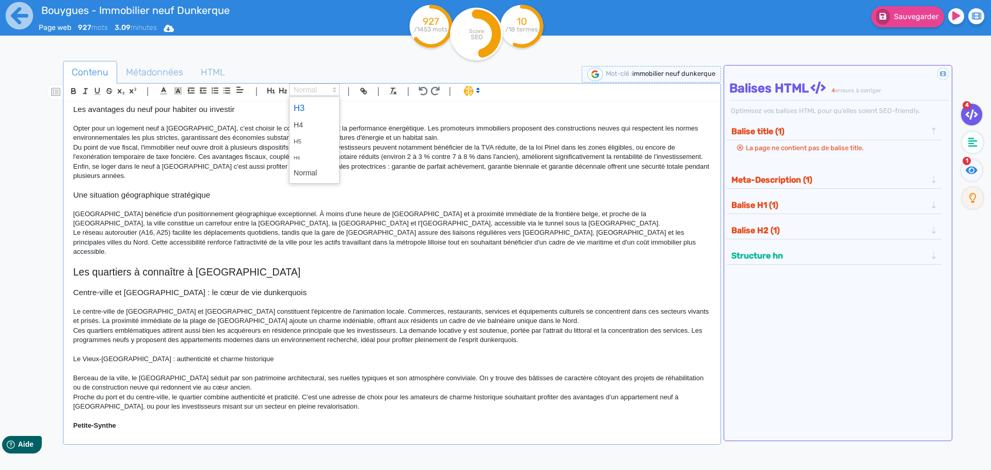
click at [308, 107] on span at bounding box center [314, 108] width 41 height 18
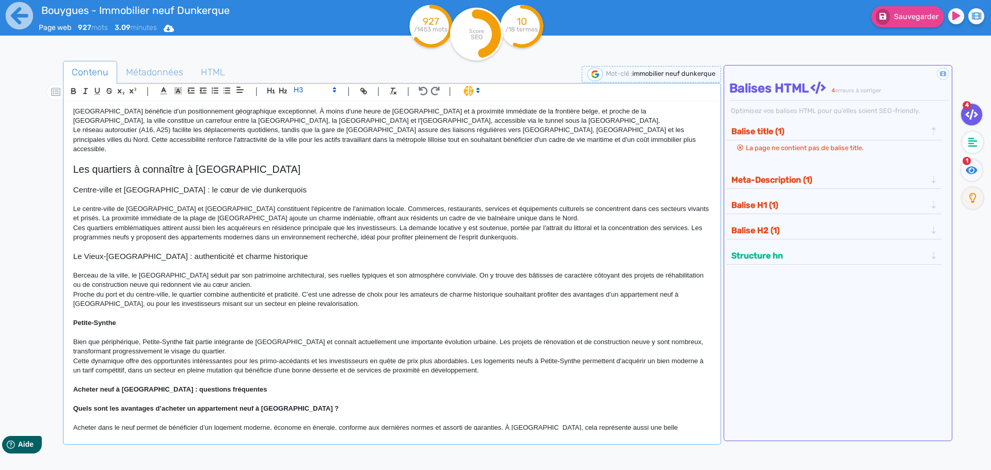
scroll to position [258, 0]
drag, startPoint x: 74, startPoint y: 320, endPoint x: 151, endPoint y: 316, distance: 77.5
click at [151, 316] on div "L'immobilier neuf à [GEOGRAPHIC_DATA] [GEOGRAPHIC_DATA] attire autant qu’elle i…" at bounding box center [392, 266] width 653 height 329
click at [151, 316] on p at bounding box center [391, 313] width 637 height 9
click at [122, 324] on p "Petite-Synthe" at bounding box center [391, 322] width 637 height 9
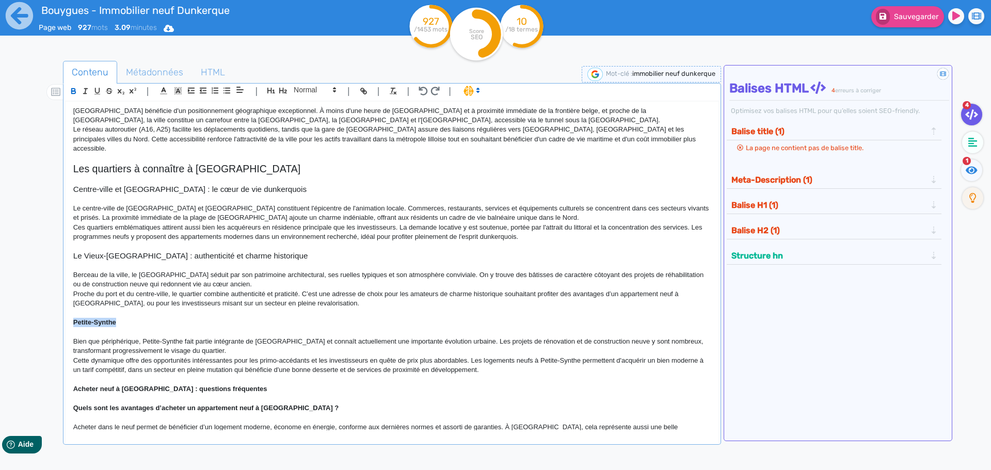
drag, startPoint x: 127, startPoint y: 323, endPoint x: 67, endPoint y: 325, distance: 60.4
click at [67, 325] on div "L'immobilier neuf à [GEOGRAPHIC_DATA] [GEOGRAPHIC_DATA] attire autant qu’elle i…" at bounding box center [392, 266] width 653 height 329
click at [73, 87] on icon "button" at bounding box center [73, 91] width 9 height 9
click at [305, 88] on span at bounding box center [314, 90] width 51 height 12
click at [308, 110] on span at bounding box center [314, 108] width 41 height 18
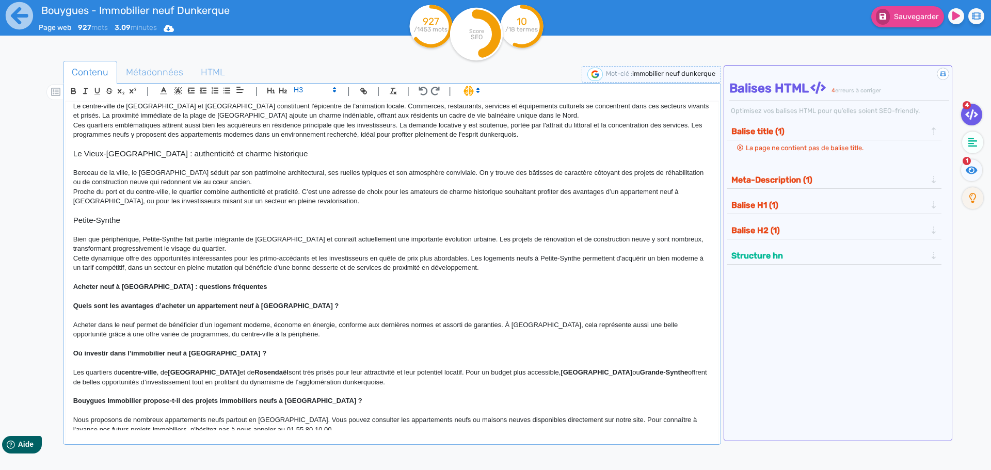
scroll to position [361, 0]
click at [74, 287] on strong "Acheter neuf à [GEOGRAPHIC_DATA] : questions fréquentes" at bounding box center [170, 286] width 194 height 8
drag, startPoint x: 72, startPoint y: 285, endPoint x: 241, endPoint y: 285, distance: 169.2
click at [241, 285] on div "L'immobilier neuf à [GEOGRAPHIC_DATA] [GEOGRAPHIC_DATA] attire autant qu’elle i…" at bounding box center [392, 266] width 653 height 329
click at [224, 287] on strong "﻿ Acheter neuf à [GEOGRAPHIC_DATA] : questions fréquentes" at bounding box center [170, 286] width 194 height 8
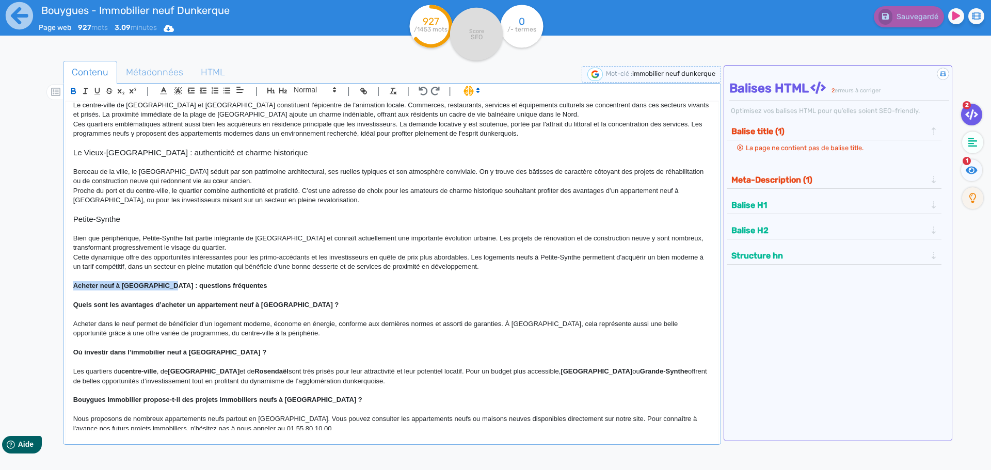
drag, startPoint x: 166, startPoint y: 286, endPoint x: 52, endPoint y: 285, distance: 114.0
click at [52, 285] on div "Contenu Métadonnées HTML | | H3 H4 H5 H6 Normal | | | | L'immobilier neuf à [GE…" at bounding box center [510, 296] width 961 height 477
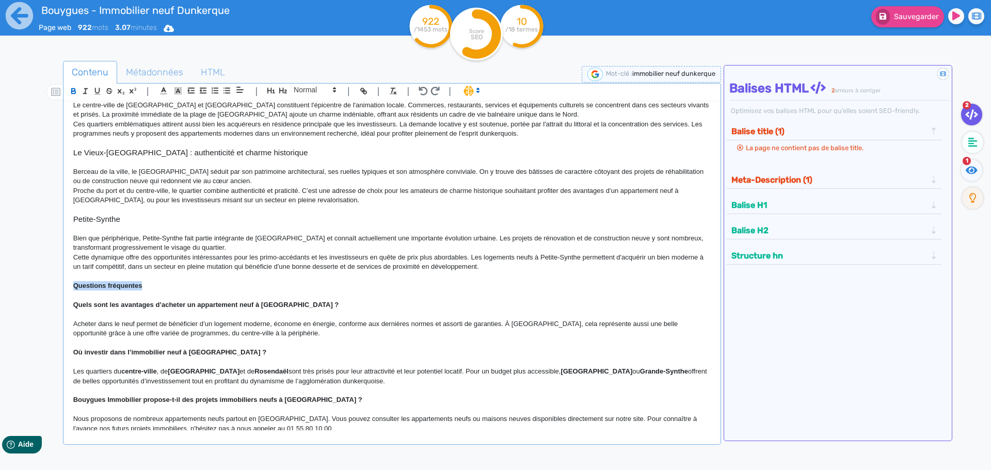
drag, startPoint x: 71, startPoint y: 284, endPoint x: 184, endPoint y: 283, distance: 113.5
click at [184, 283] on div "L'immobilier neuf à [GEOGRAPHIC_DATA] [GEOGRAPHIC_DATA] attire autant qu’elle i…" at bounding box center [392, 266] width 653 height 329
click at [72, 88] on icon "button" at bounding box center [73, 91] width 9 height 9
click at [284, 90] on icon "button" at bounding box center [283, 91] width 8 height 6
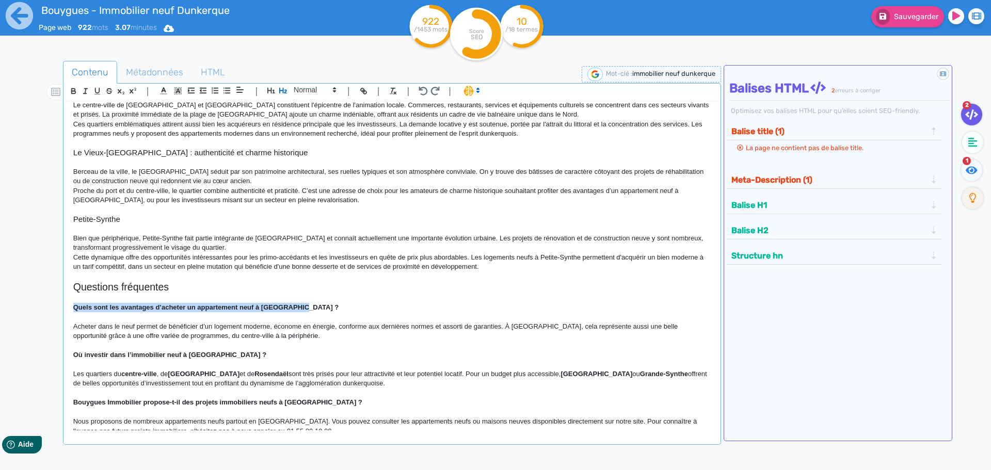
drag, startPoint x: 72, startPoint y: 309, endPoint x: 335, endPoint y: 307, distance: 263.6
click at [335, 307] on div "L'immobilier neuf à [GEOGRAPHIC_DATA] [GEOGRAPHIC_DATA] attire autant qu’elle i…" at bounding box center [392, 266] width 653 height 329
click at [74, 90] on icon "button" at bounding box center [73, 91] width 9 height 9
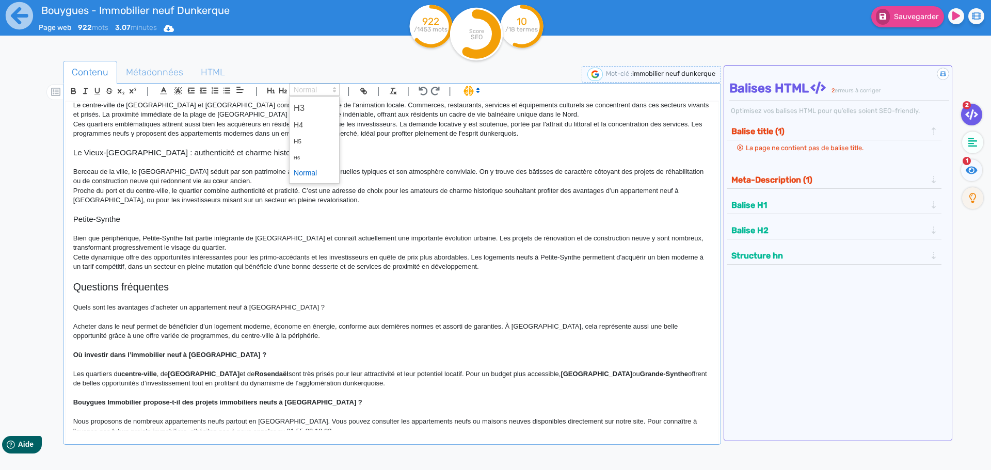
click at [322, 89] on span at bounding box center [314, 90] width 51 height 12
click at [319, 106] on span at bounding box center [314, 108] width 41 height 18
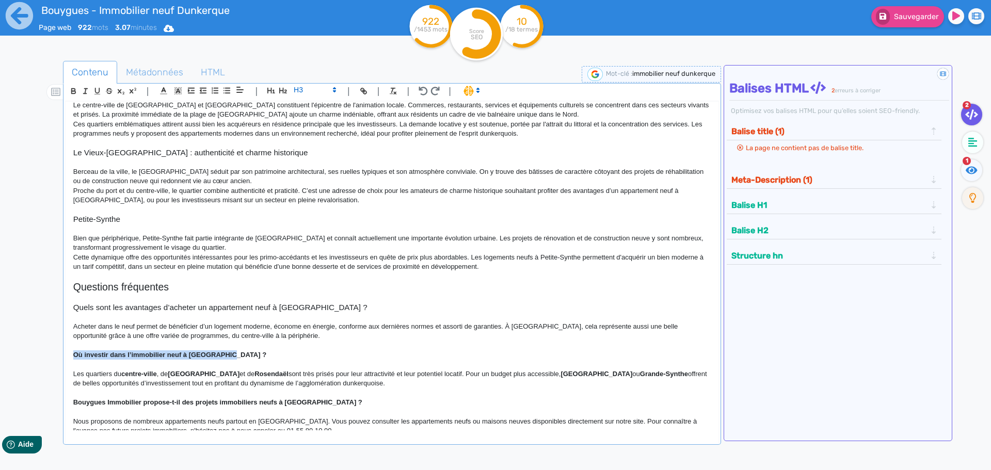
drag, startPoint x: 73, startPoint y: 355, endPoint x: 259, endPoint y: 354, distance: 186.2
click at [259, 354] on p "Où investir dans l’immobilier neuf à [GEOGRAPHIC_DATA] ?" at bounding box center [391, 354] width 637 height 9
click at [68, 89] on button "button" at bounding box center [74, 91] width 12 height 12
click at [306, 88] on span at bounding box center [314, 90] width 51 height 12
click at [308, 106] on span at bounding box center [314, 108] width 41 height 18
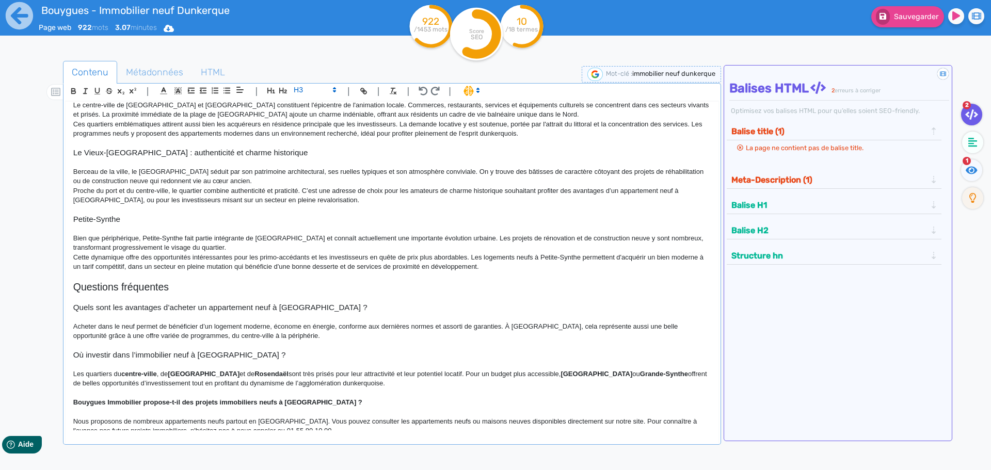
scroll to position [411, 0]
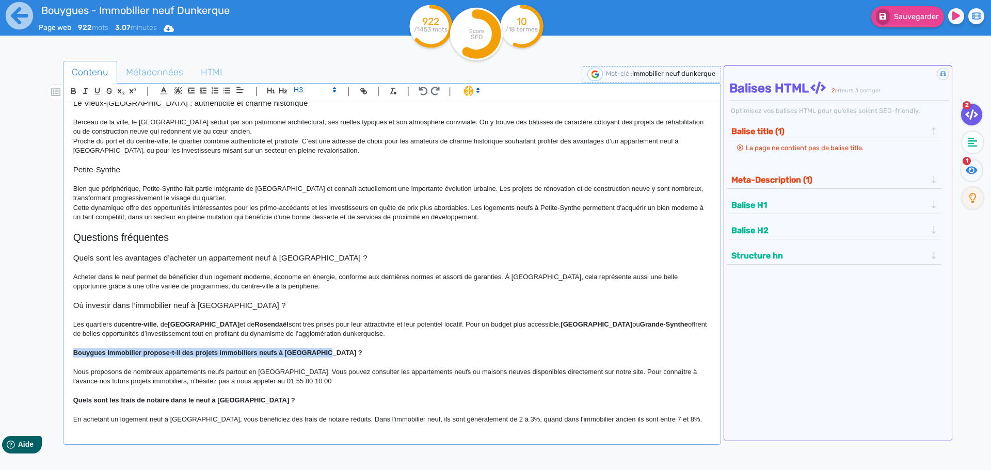
drag, startPoint x: 73, startPoint y: 352, endPoint x: 330, endPoint y: 350, distance: 256.9
click at [330, 350] on p "Bouygues Immobilier propose-t-il des projets immobiliers neufs à [GEOGRAPHIC_DA…" at bounding box center [391, 352] width 637 height 9
click at [75, 91] on icon "button" at bounding box center [73, 92] width 4 height 3
click at [307, 89] on span at bounding box center [314, 90] width 51 height 12
click at [309, 108] on span at bounding box center [314, 108] width 41 height 18
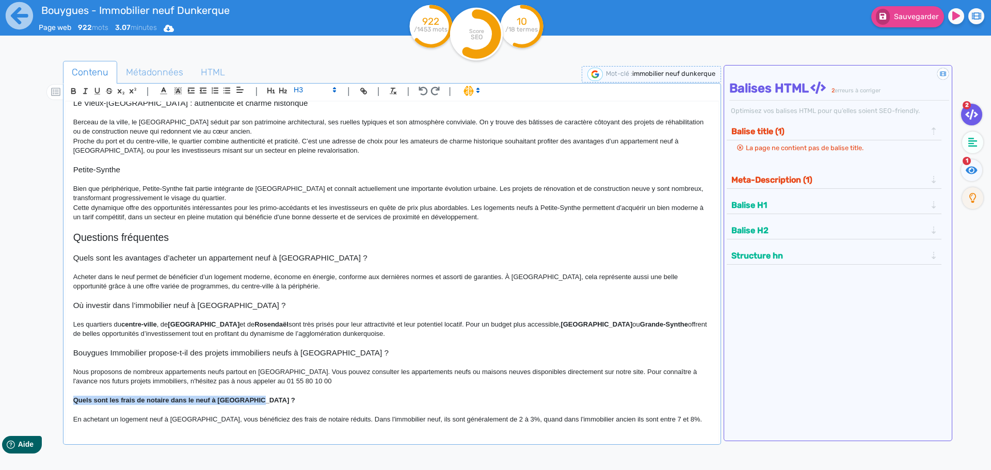
drag, startPoint x: 73, startPoint y: 401, endPoint x: 272, endPoint y: 401, distance: 198.6
click at [272, 401] on p "Quels sont les frais de notaire dans le neuf à [GEOGRAPHIC_DATA] ?" at bounding box center [391, 400] width 637 height 9
click at [72, 90] on icon "button" at bounding box center [73, 91] width 9 height 9
click at [307, 87] on span at bounding box center [314, 90] width 51 height 12
click at [309, 109] on span at bounding box center [314, 108] width 41 height 18
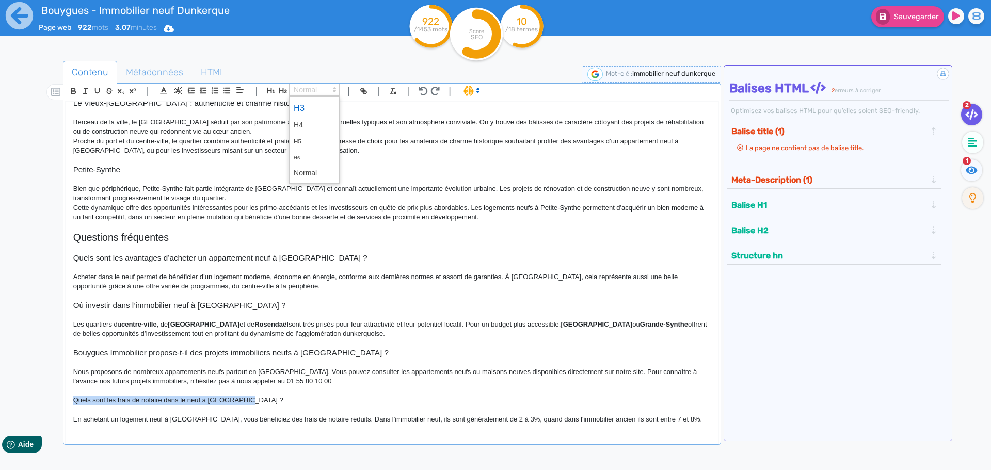
scroll to position [410, 0]
click at [353, 261] on h3 "Quels sont les avantages d’acheter un appartement neuf à [GEOGRAPHIC_DATA] ?" at bounding box center [391, 258] width 637 height 9
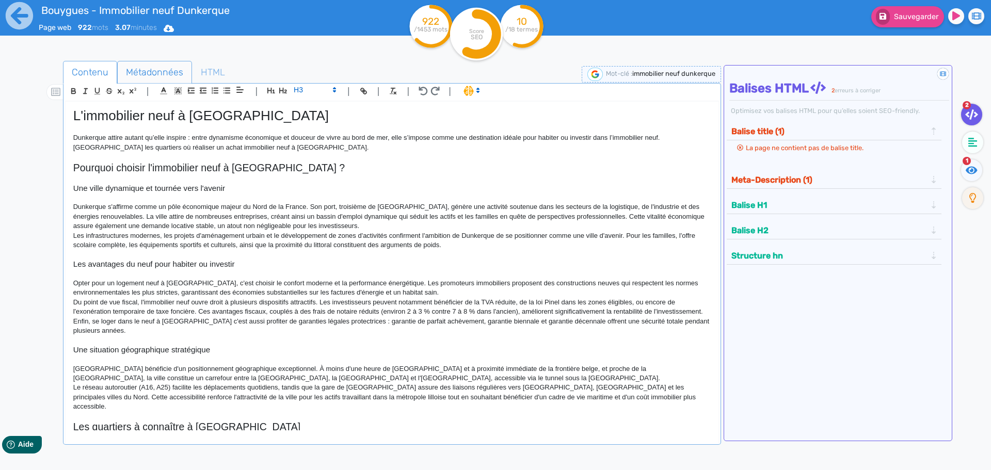
click at [163, 76] on span "Métadonnées" at bounding box center [155, 72] width 74 height 28
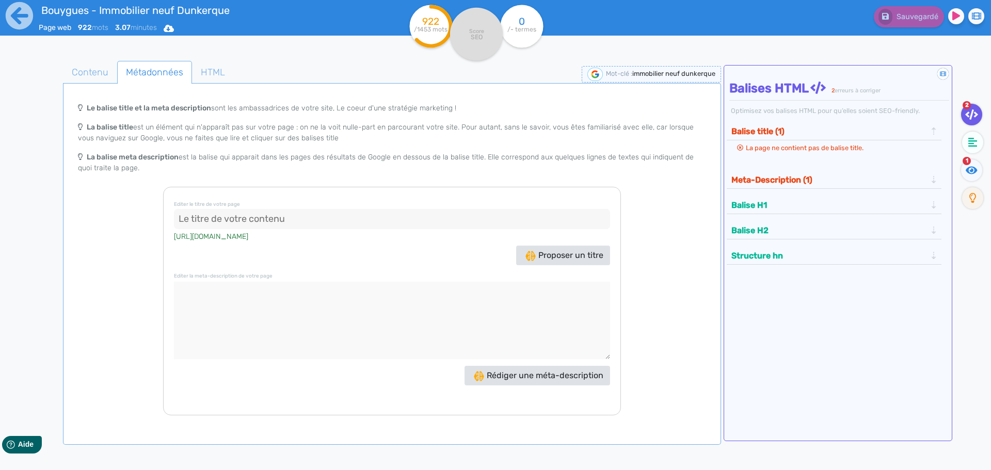
click at [261, 236] on div "[URL][DOMAIN_NAME]" at bounding box center [392, 236] width 436 height 14
click at [231, 260] on div "Proposer un titre" at bounding box center [391, 256] width 441 height 20
click at [212, 213] on input at bounding box center [392, 219] width 436 height 21
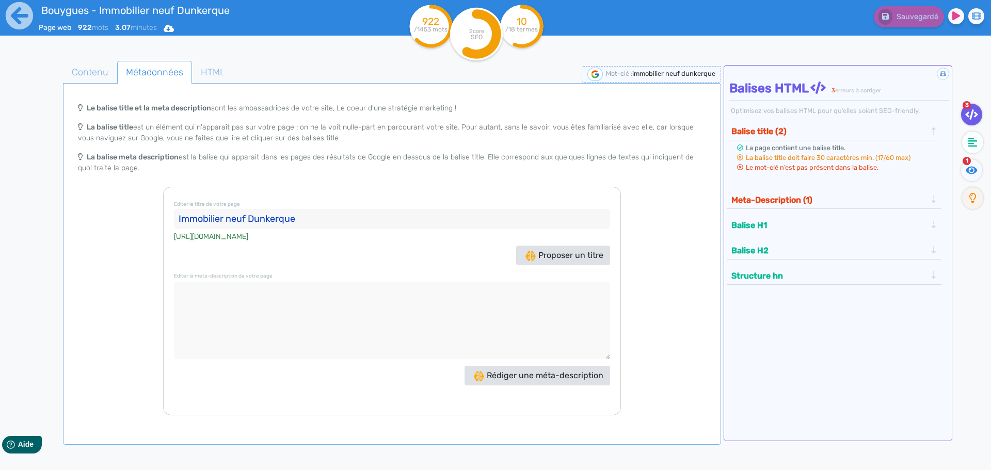
type input "Immobilier neuf Dunkerque"
click at [242, 290] on textarea at bounding box center [392, 320] width 436 height 77
paste textarea "Ville portuaire et innovante, Dunkerque séduit par son dynamisme, sa qualité de…"
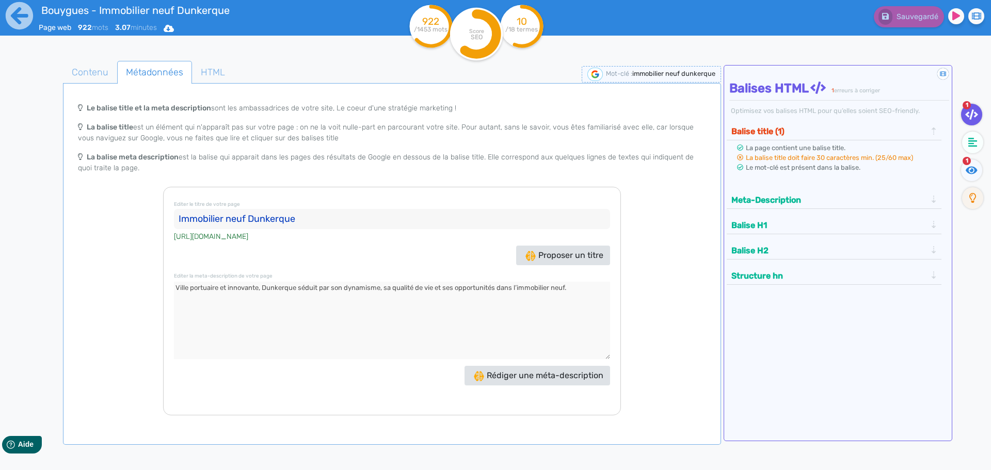
type textarea "Ville portuaire et innovante, Dunkerque séduit par son dynamisme, sa qualité de…"
click at [325, 223] on input "Immobilier neuf Dunkerque" at bounding box center [392, 219] width 436 height 21
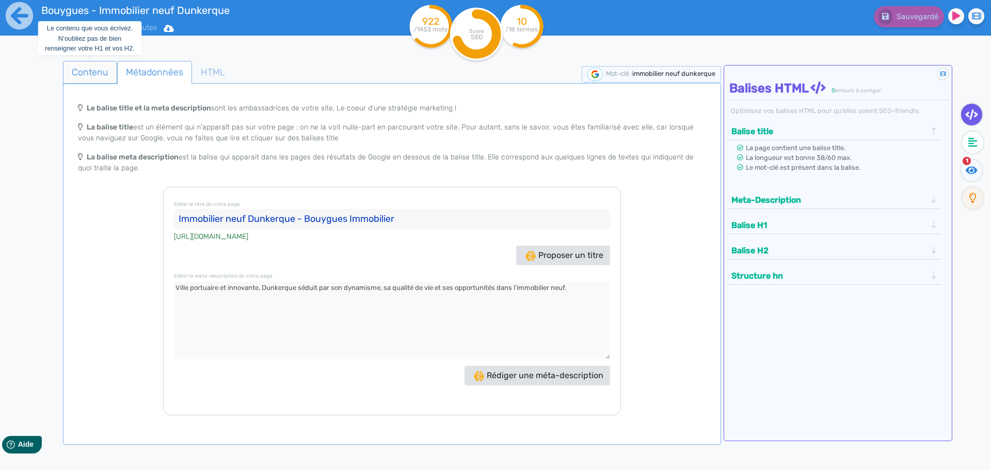
type input "Immobilier neuf Dunkerque - Bouygues Immobilier"
click at [100, 71] on span "Contenu" at bounding box center [89, 72] width 53 height 28
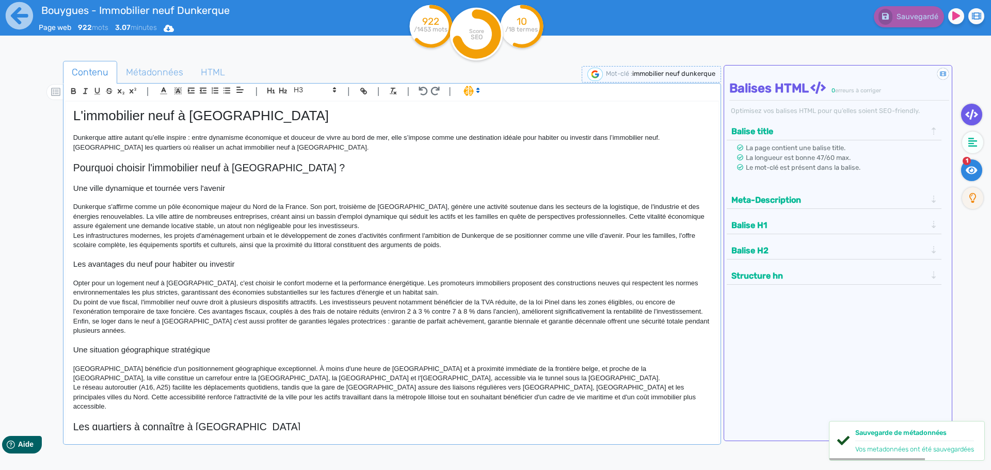
click at [975, 164] on fa-icon at bounding box center [971, 170] width 21 height 22
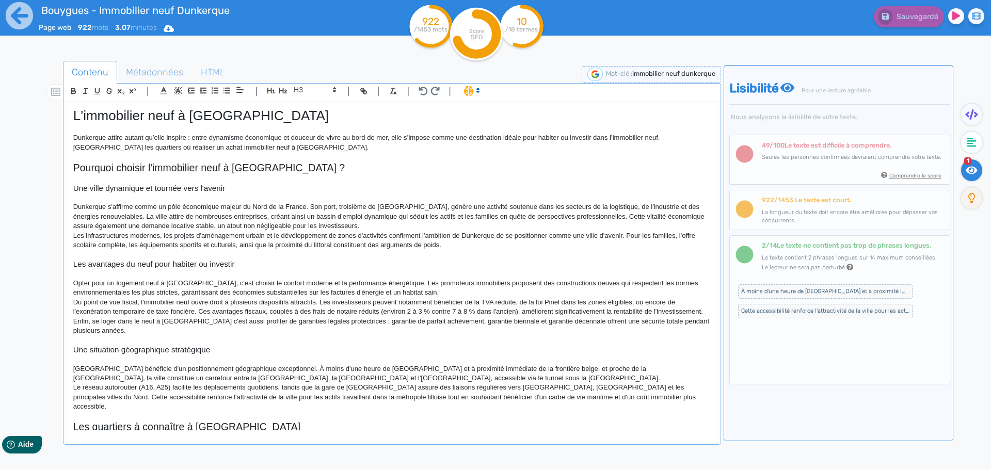
click at [896, 174] on small "Comprendre le score" at bounding box center [915, 175] width 52 height 7
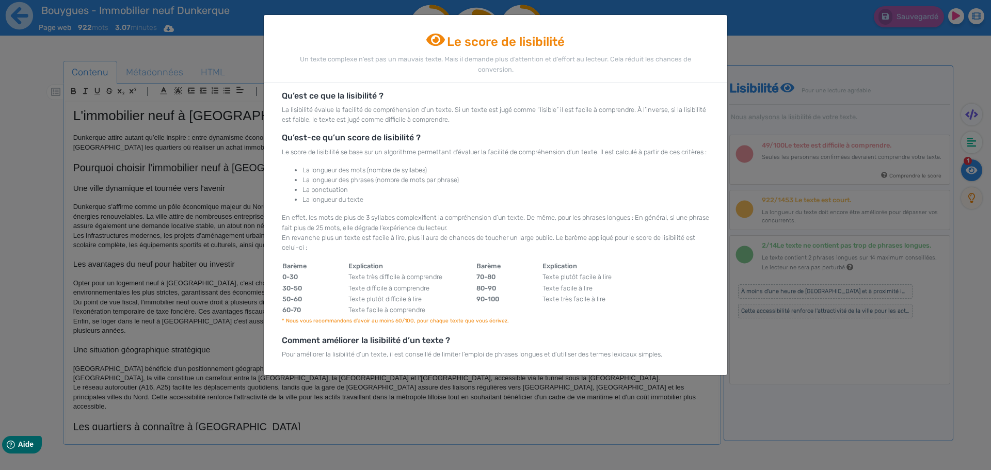
click at [743, 129] on ngb-modal-window "Le score de lisibilité Un texte complexe n’est pas un mauvais texte. Mais il de…" at bounding box center [495, 235] width 991 height 470
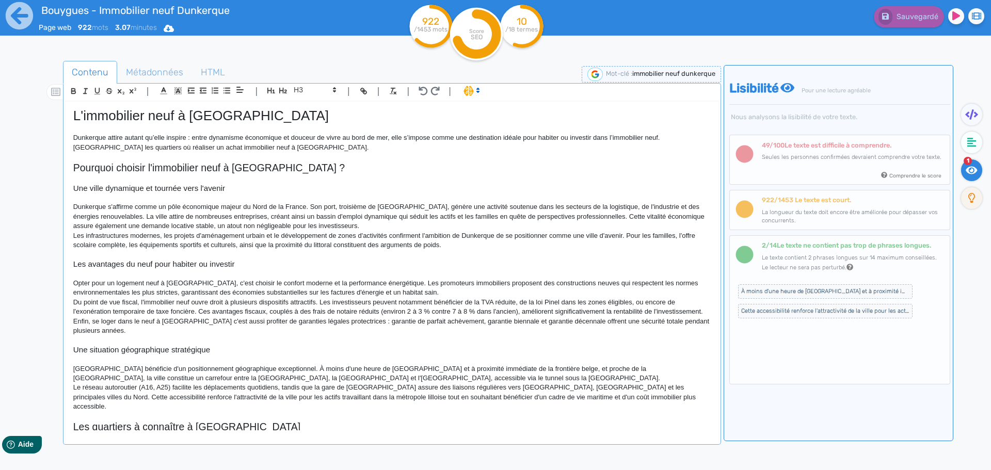
click at [203, 141] on p "Dunkerque attire autant qu’elle inspire : entre dynamisme économique et douceur…" at bounding box center [391, 142] width 637 height 19
click at [232, 221] on p "Dunkerque s'affirme comme un pôle économique majeur du Nord de la France. Son p…" at bounding box center [391, 216] width 637 height 28
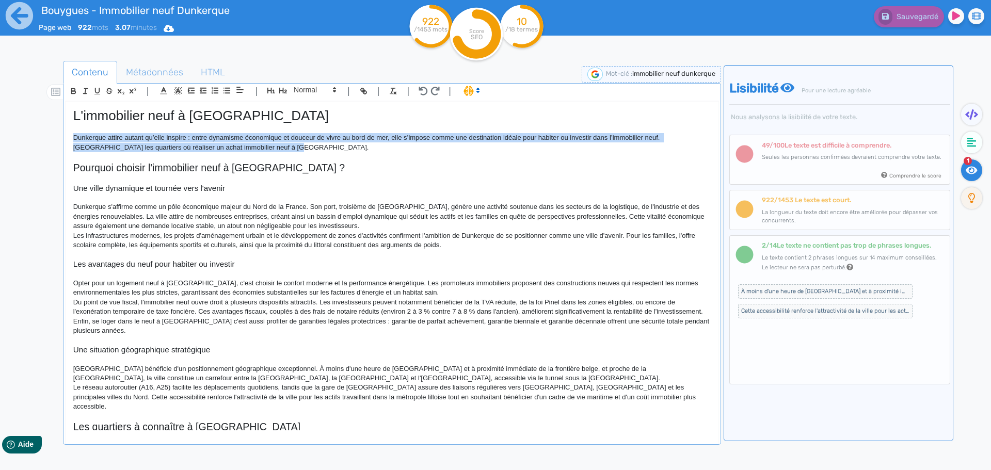
drag, startPoint x: 263, startPoint y: 150, endPoint x: 60, endPoint y: 139, distance: 203.6
click at [60, 139] on div "Contenu Métadonnées HTML | | H3 H4 H5 H6 Normal | | | | L'immobilier neuf à [GE…" at bounding box center [510, 296] width 961 height 477
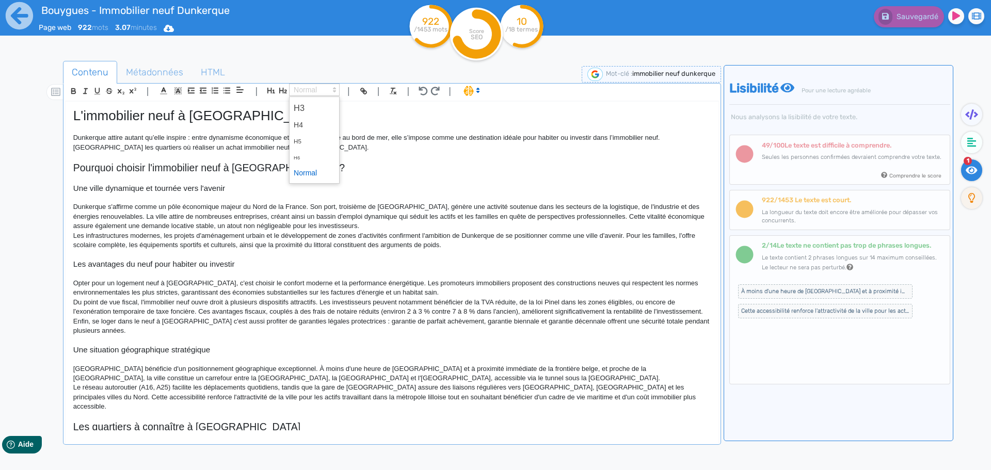
click at [325, 93] on span at bounding box center [314, 90] width 51 height 12
click at [311, 175] on span at bounding box center [314, 173] width 41 height 16
click at [286, 216] on p "Dunkerque s'affirme comme un pôle économique majeur du Nord de la France. Son p…" at bounding box center [391, 216] width 637 height 28
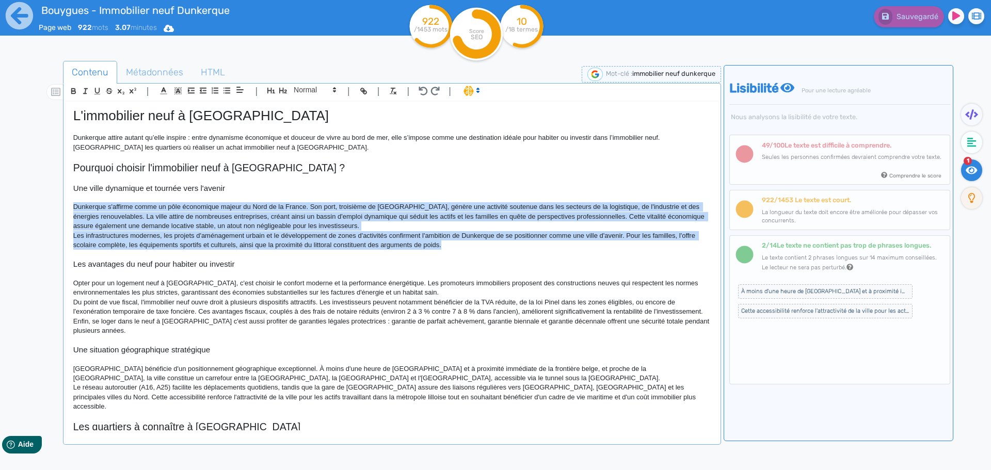
drag, startPoint x: 467, startPoint y: 245, endPoint x: 35, endPoint y: 208, distance: 433.4
click at [35, 208] on div "Contenu Métadonnées HTML | | H3 H4 H5 H6 Normal | | | | L'immobilier neuf à [GE…" at bounding box center [510, 296] width 961 height 477
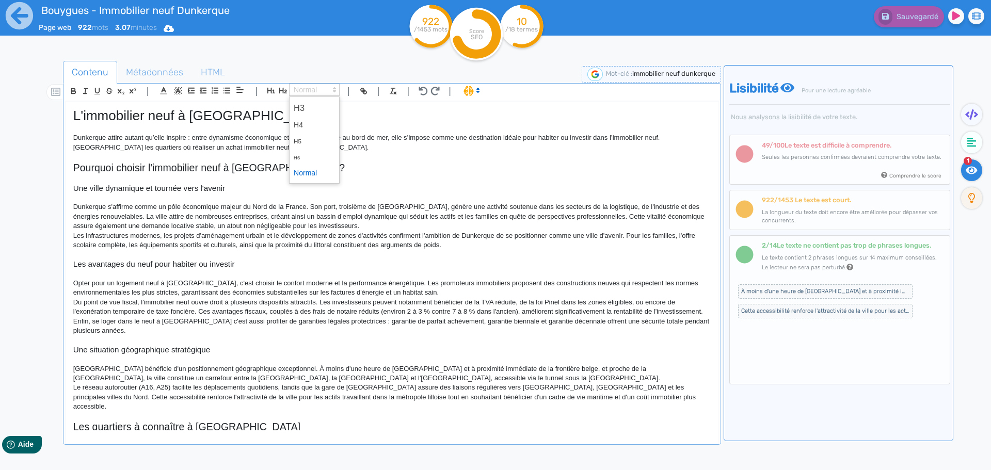
click at [313, 86] on span at bounding box center [314, 90] width 51 height 12
click at [306, 175] on span at bounding box center [314, 173] width 41 height 16
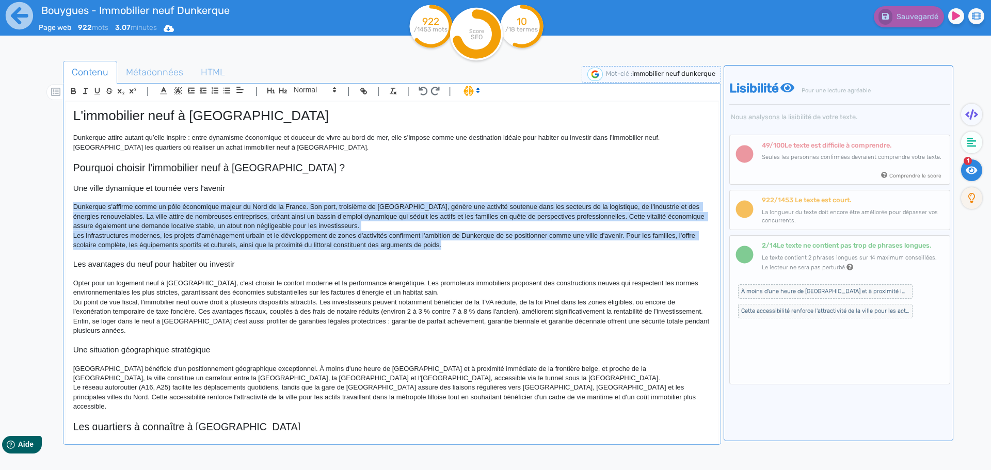
click at [325, 220] on p "Dunkerque s'affirme comme un pôle économique majeur du Nord de la France. Son p…" at bounding box center [391, 216] width 637 height 28
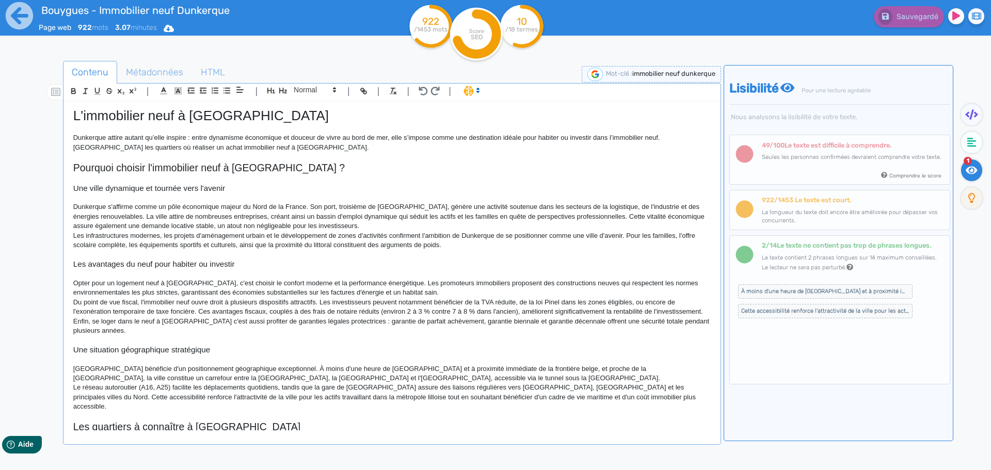
click at [840, 163] on div "49 /100 Le texte est difficile à comprendre. Seules les personnes confirmées de…" at bounding box center [851, 160] width 180 height 39
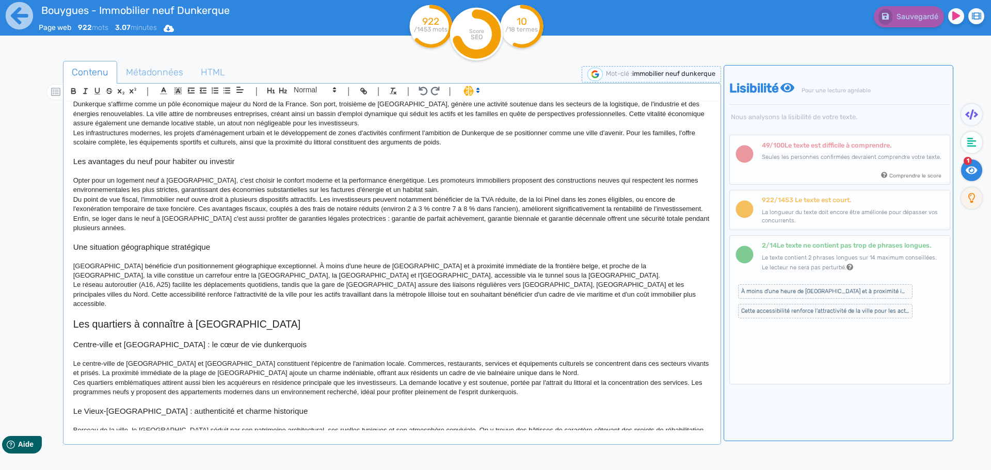
scroll to position [49, 0]
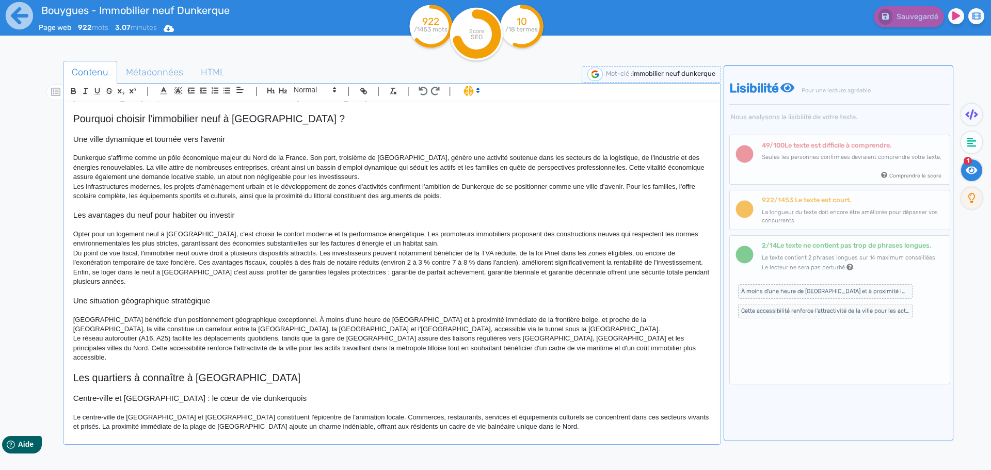
click at [846, 267] on icon at bounding box center [849, 267] width 6 height 6
click at [862, 269] on p "Le texte contient 2 phrases longues sur 14 maximum conseillées. Le lecteur ne s…" at bounding box center [852, 263] width 182 height 19
click at [913, 171] on div "Comprendre le score" at bounding box center [851, 175] width 180 height 10
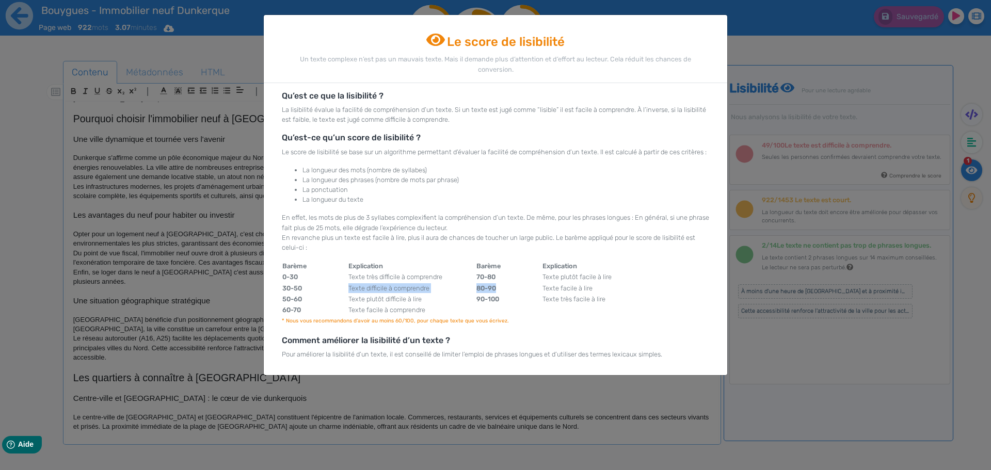
drag, startPoint x: 345, startPoint y: 299, endPoint x: 513, endPoint y: 301, distance: 168.2
click at [513, 294] on tr "30-50 Texte difficile à comprendre 80-90 Texte facile à lire" at bounding box center [447, 288] width 330 height 11
click at [513, 294] on td "80-90" at bounding box center [509, 288] width 66 height 11
click at [145, 286] on ngb-modal-window "Le score de lisibilité Un texte complexe n’est pas un mauvais texte. Mais il de…" at bounding box center [495, 235] width 991 height 470
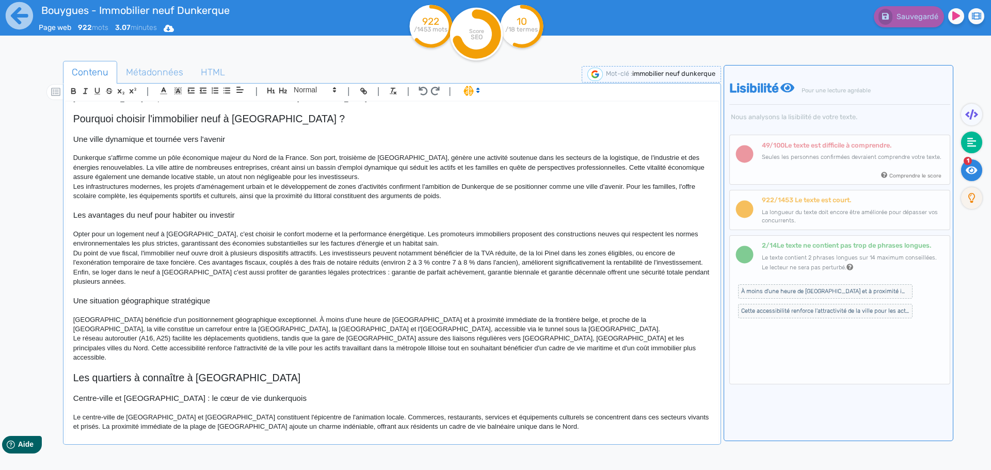
click at [969, 139] on icon at bounding box center [971, 142] width 9 height 10
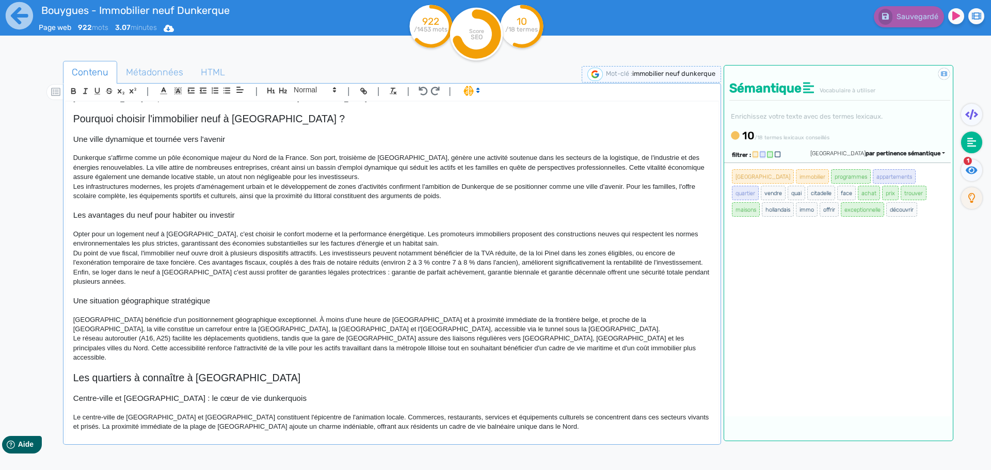
click at [547, 263] on p "Du point de vue fiscal, l'immobilier neuf ouvre droit à plusieurs dispositifs a…" at bounding box center [391, 258] width 637 height 19
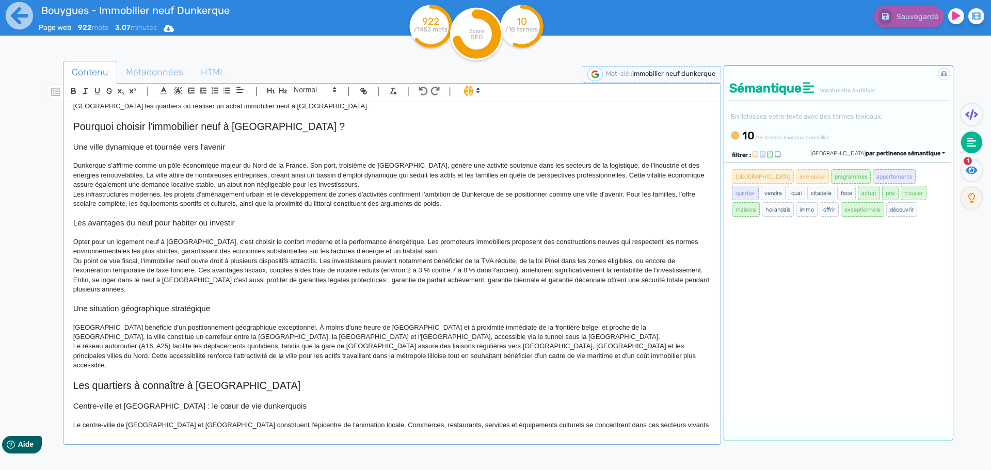
click at [556, 191] on p "Les infrastructures modernes, les projets d'aménagement urbain et le développem…" at bounding box center [391, 199] width 637 height 19
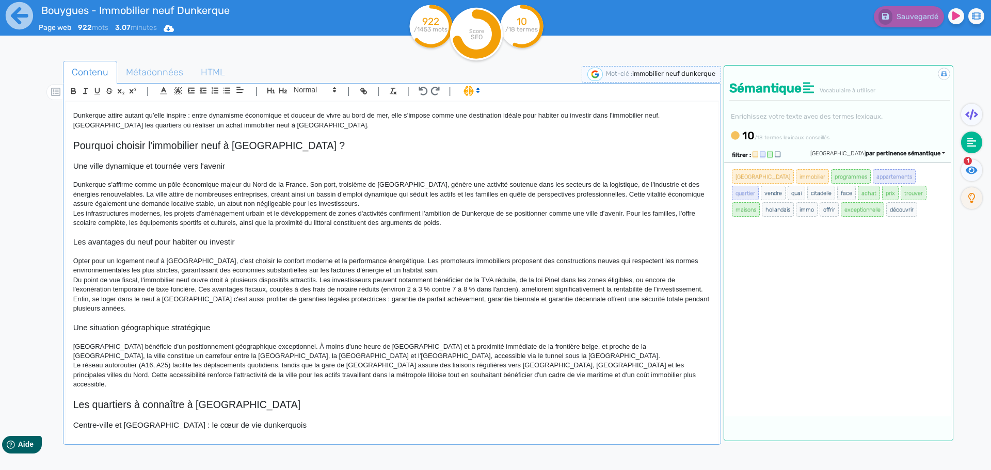
scroll to position [0, 0]
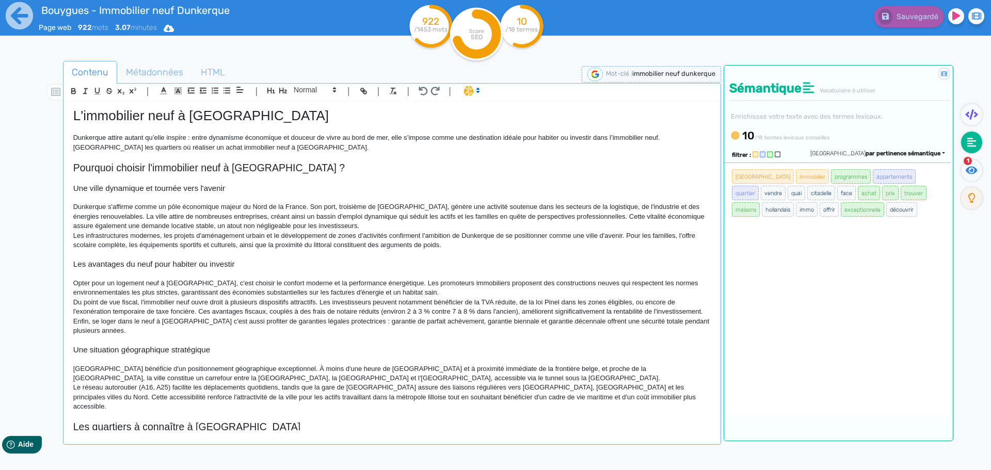
click at [449, 270] on p at bounding box center [391, 273] width 637 height 9
click at [973, 168] on icon at bounding box center [971, 170] width 12 height 10
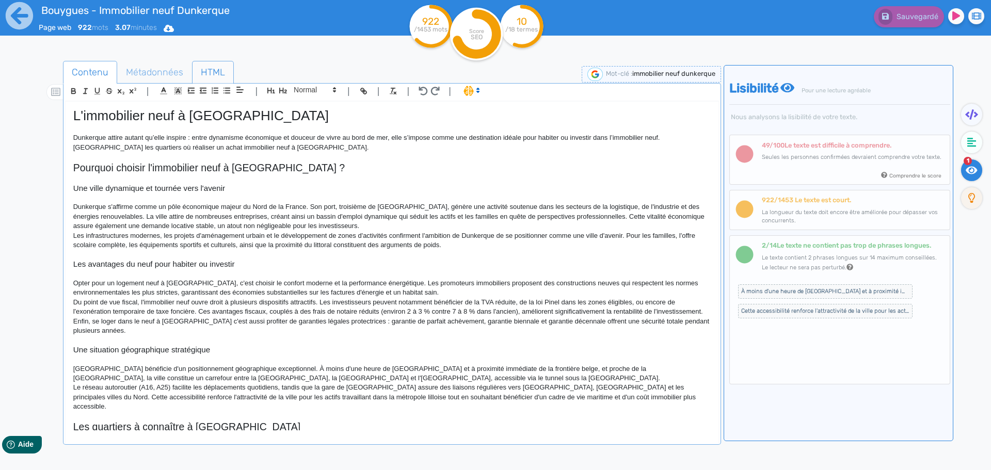
click at [209, 66] on span "HTML" at bounding box center [212, 72] width 41 height 28
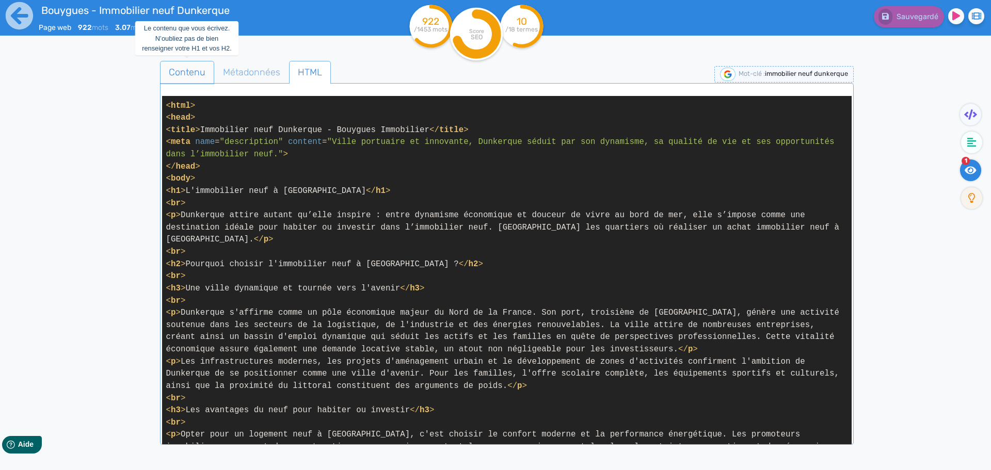
click at [163, 64] on span "Contenu" at bounding box center [186, 72] width 53 height 28
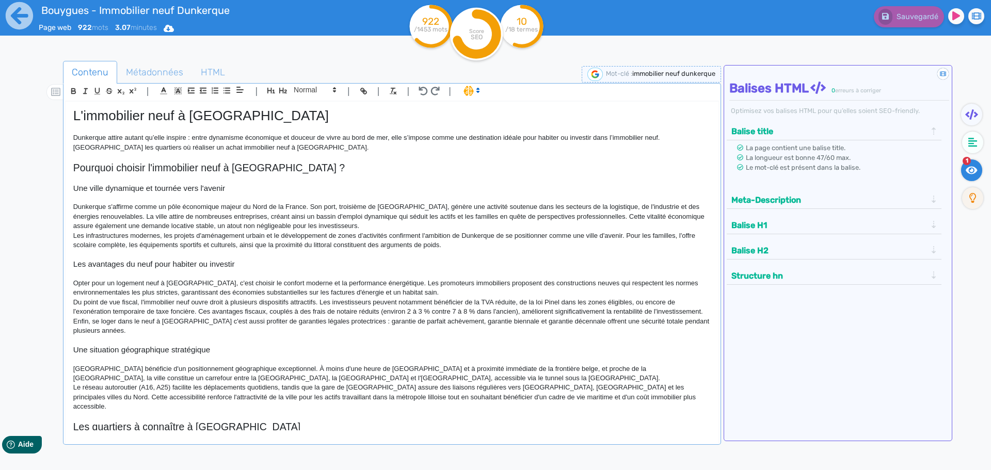
click at [775, 206] on button "Meta-Description" at bounding box center [828, 199] width 201 height 17
click at [751, 218] on button "Balise H1" at bounding box center [828, 225] width 201 height 17
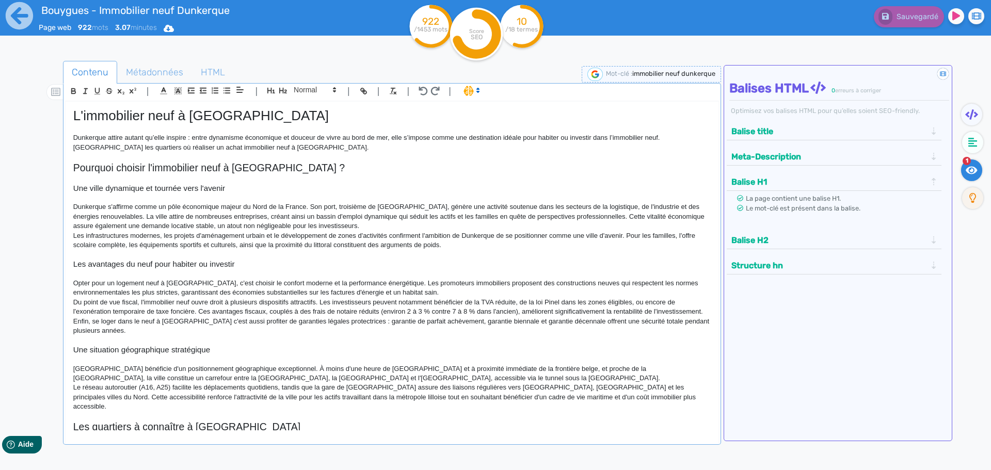
click at [747, 241] on button "Balise H2" at bounding box center [828, 240] width 201 height 17
click at [746, 260] on button "Structure hn" at bounding box center [828, 255] width 201 height 17
click at [760, 230] on button "Structure hn" at bounding box center [828, 232] width 201 height 17
click at [970, 137] on icon at bounding box center [972, 142] width 9 height 10
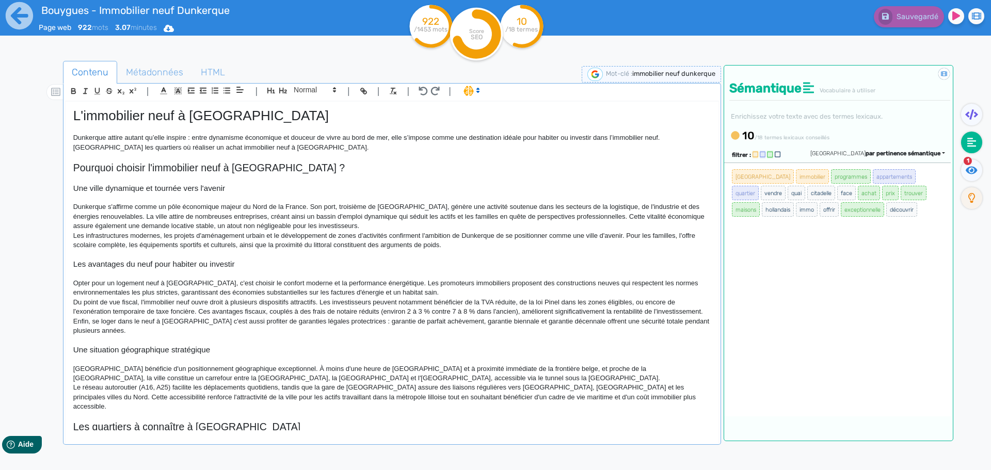
click at [849, 327] on div "dunkerque immobilier programmes appartements quartier vendre [GEOGRAPHIC_DATA] …" at bounding box center [837, 290] width 226 height 254
click at [613, 274] on p at bounding box center [391, 273] width 637 height 9
click at [519, 230] on p "Dunkerque s'affirme comme un pôle économique majeur du Nord de la France. Son p…" at bounding box center [391, 216] width 637 height 28
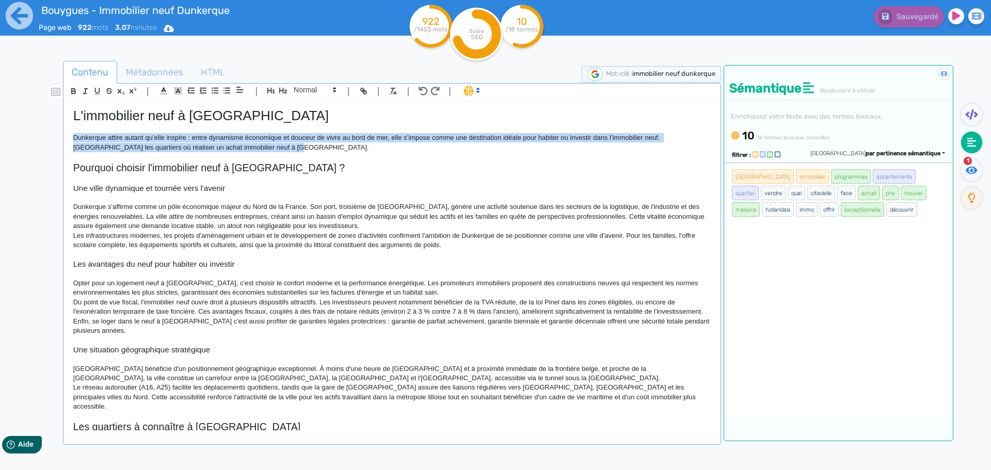
drag, startPoint x: 274, startPoint y: 145, endPoint x: 63, endPoint y: 139, distance: 211.6
click at [63, 139] on div "| | H3 H4 H5 H6 Normal | | | | L'immobilier neuf à [GEOGRAPHIC_DATA] Dunkerque …" at bounding box center [392, 264] width 658 height 362
copy p "Dunkerque attire autant qu’elle inspire : entre dynamisme économique et douceur…"
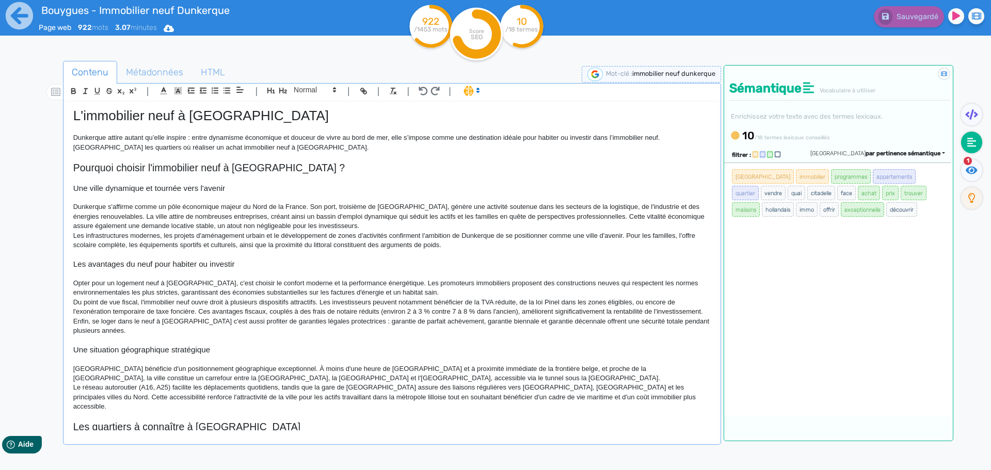
click at [362, 163] on h2 "Pourquoi choisir l'immobilier neuf à [GEOGRAPHIC_DATA] ?" at bounding box center [391, 168] width 637 height 12
